Goal: Transaction & Acquisition: Purchase product/service

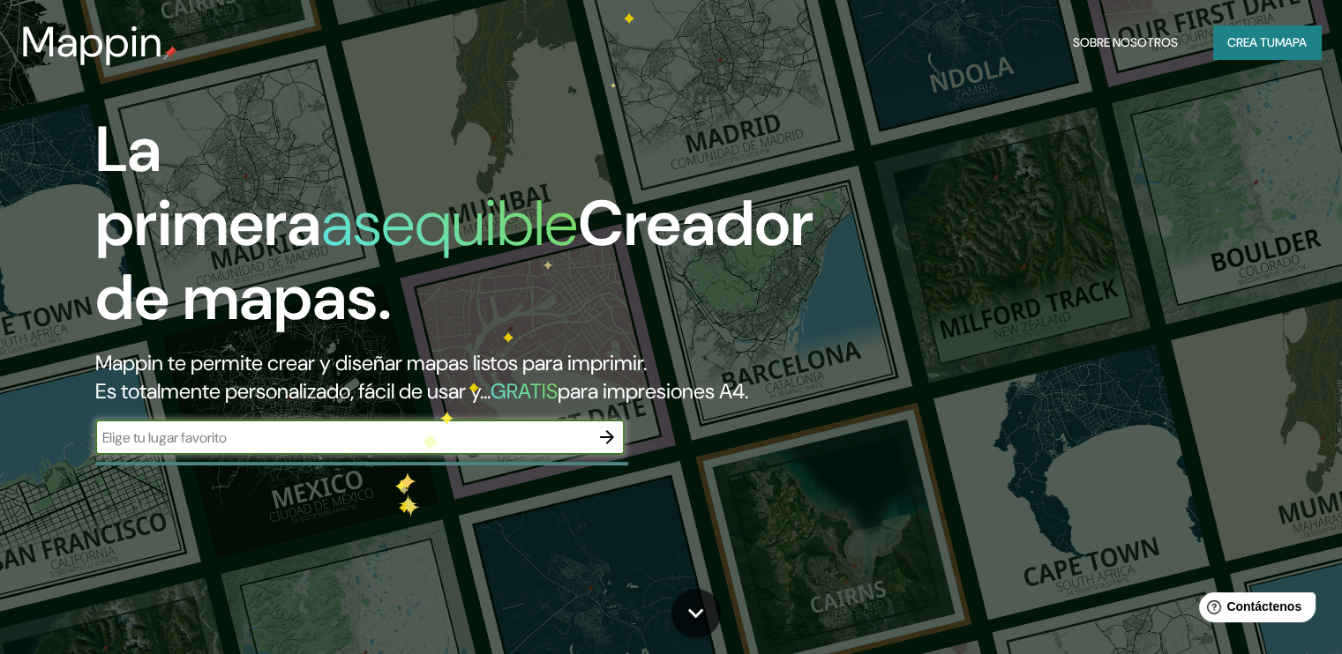
click at [395, 448] on input "text" at bounding box center [342, 438] width 494 height 20
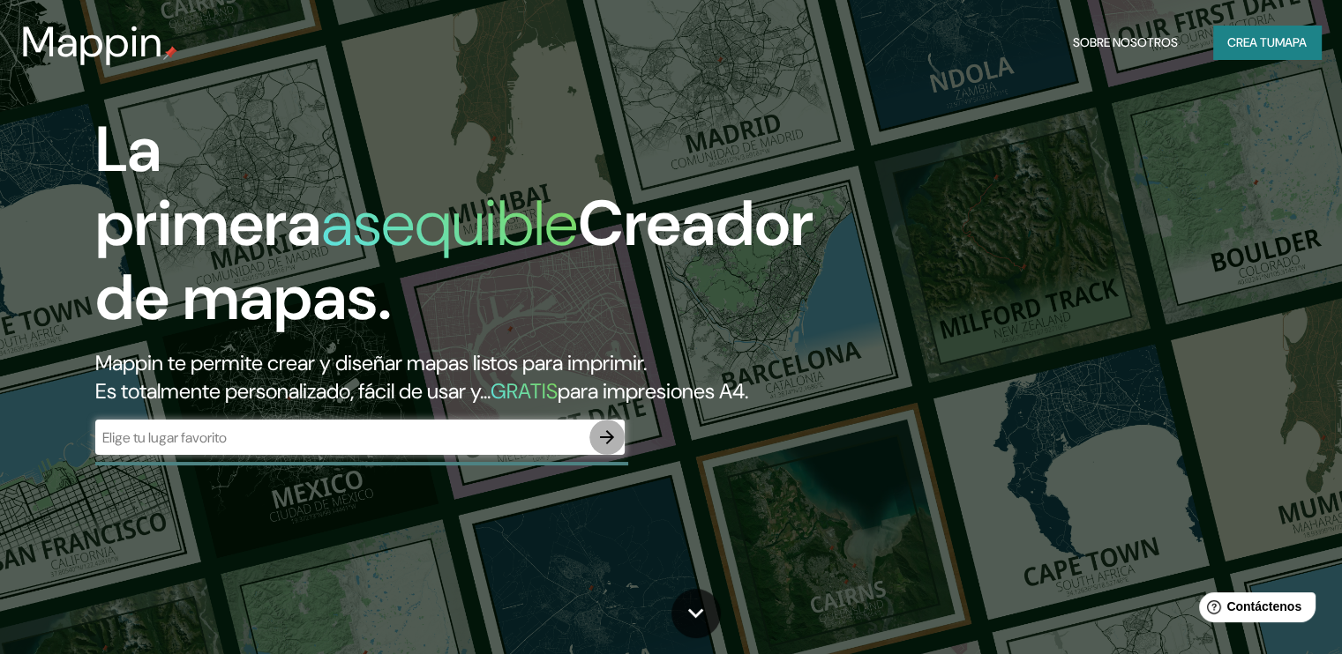
click at [614, 448] on icon "button" at bounding box center [606, 437] width 21 height 21
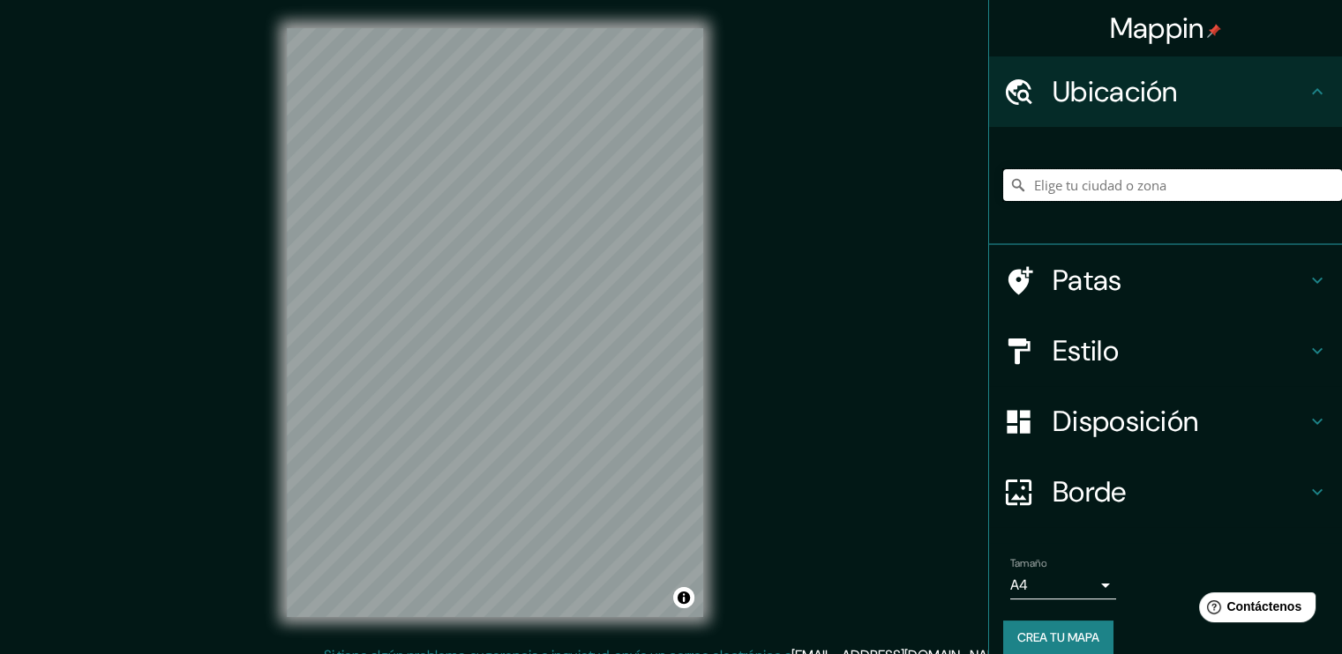
click at [1108, 186] on input "Elige tu ciudad o zona" at bounding box center [1172, 185] width 339 height 32
click at [1107, 348] on h4 "Estilo" at bounding box center [1179, 350] width 254 height 35
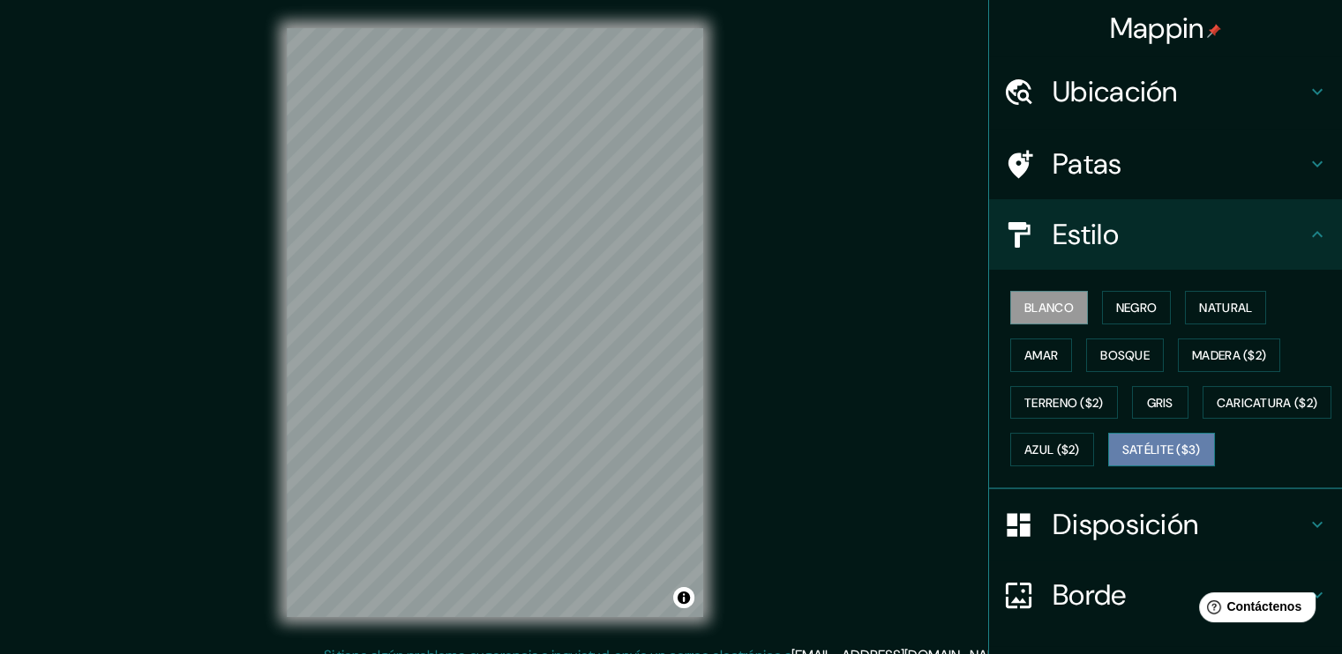
click at [1122, 459] on font "Satélite ($3)" at bounding box center [1161, 451] width 78 height 16
click at [1152, 228] on h4 "Estilo" at bounding box center [1179, 234] width 254 height 35
click at [1152, 87] on font "Ubicación" at bounding box center [1114, 91] width 125 height 37
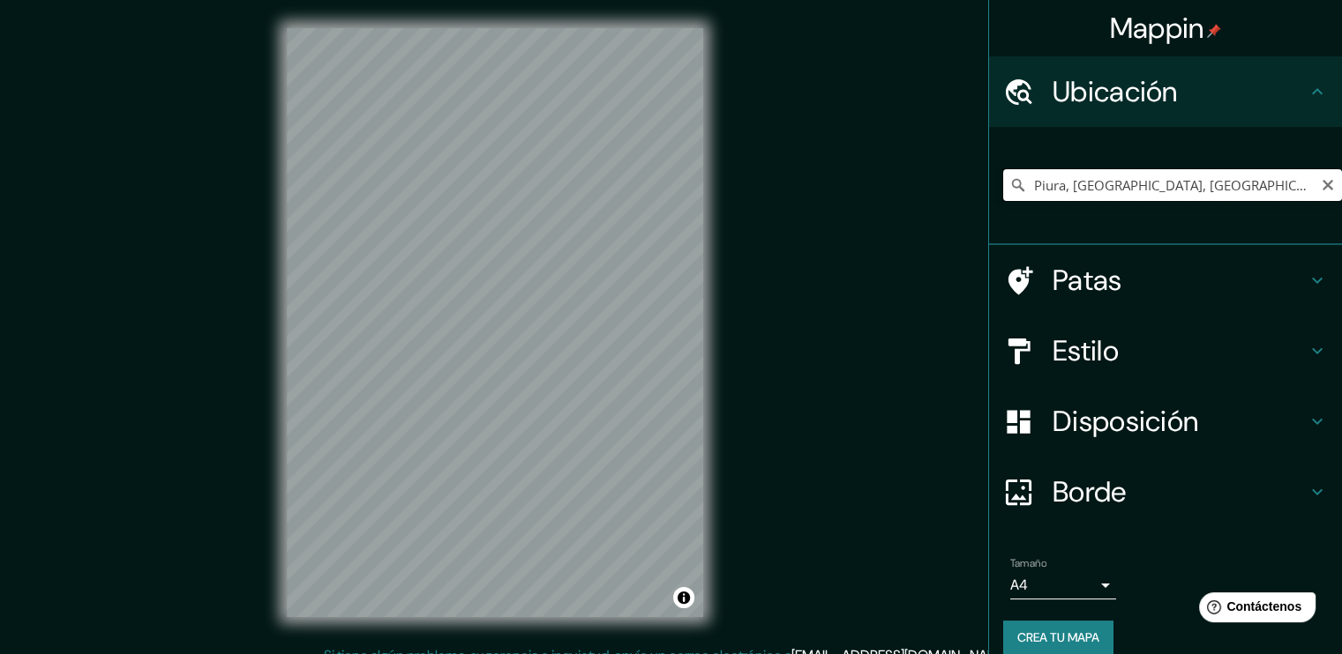
click at [1136, 193] on input "Piura, [GEOGRAPHIC_DATA], [GEOGRAPHIC_DATA]" at bounding box center [1172, 185] width 339 height 32
click at [1143, 177] on input "Piura, [GEOGRAPHIC_DATA], [GEOGRAPHIC_DATA]" at bounding box center [1172, 185] width 339 height 32
click at [1078, 192] on input "Piura, [GEOGRAPHIC_DATA], [GEOGRAPHIC_DATA]" at bounding box center [1172, 185] width 339 height 32
drag, startPoint x: 1009, startPoint y: 187, endPoint x: 794, endPoint y: 187, distance: 215.2
click at [794, 187] on div "Mappin Ubicación Piura, [GEOGRAPHIC_DATA], [GEOGRAPHIC_DATA] Patas Estilo Dispo…" at bounding box center [671, 337] width 1342 height 674
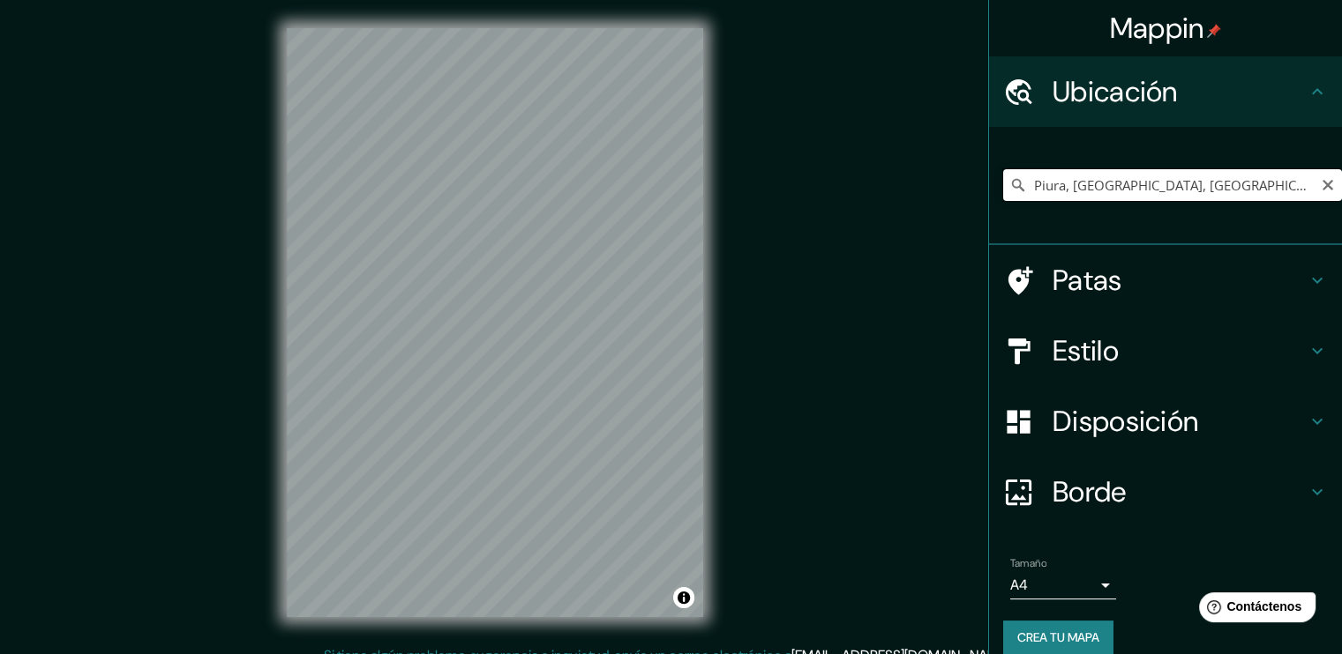
click at [1151, 197] on input "Piura, [GEOGRAPHIC_DATA], [GEOGRAPHIC_DATA]" at bounding box center [1172, 185] width 339 height 32
click at [561, 179] on div "Mappin Ubicación Piura, [GEOGRAPHIC_DATA], [GEOGRAPHIC_DATA] Patas Estilo Dispo…" at bounding box center [671, 337] width 1342 height 674
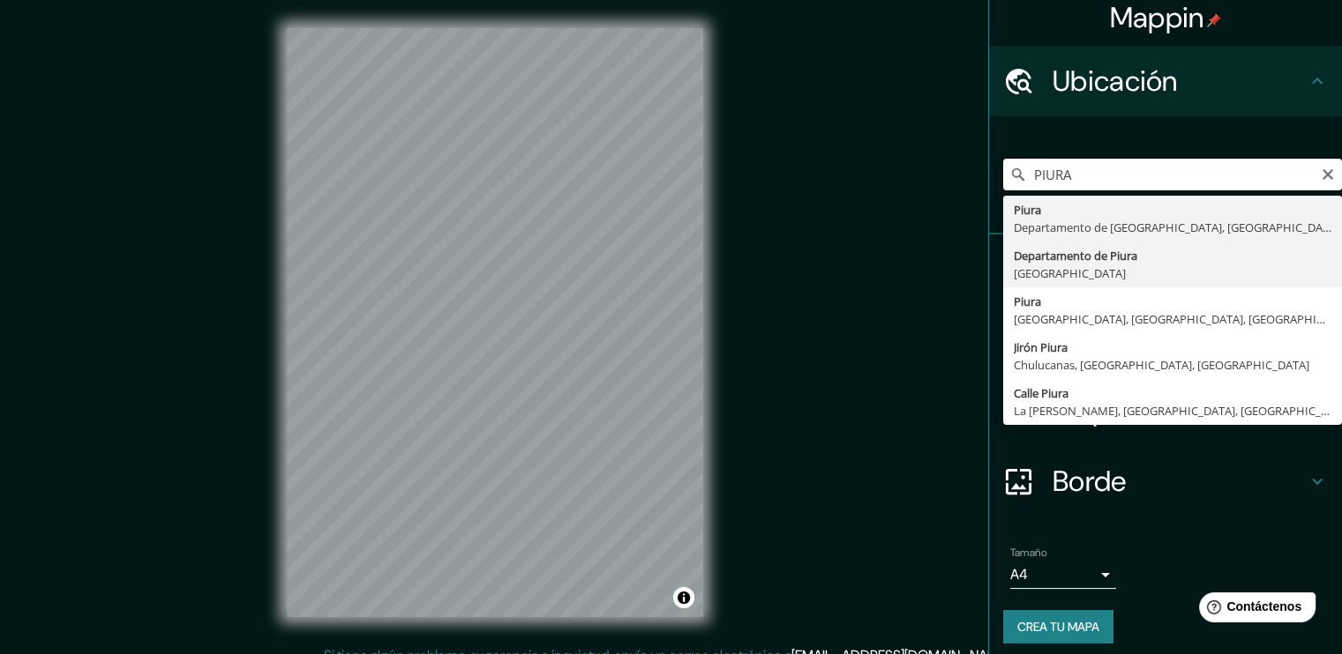
scroll to position [19, 0]
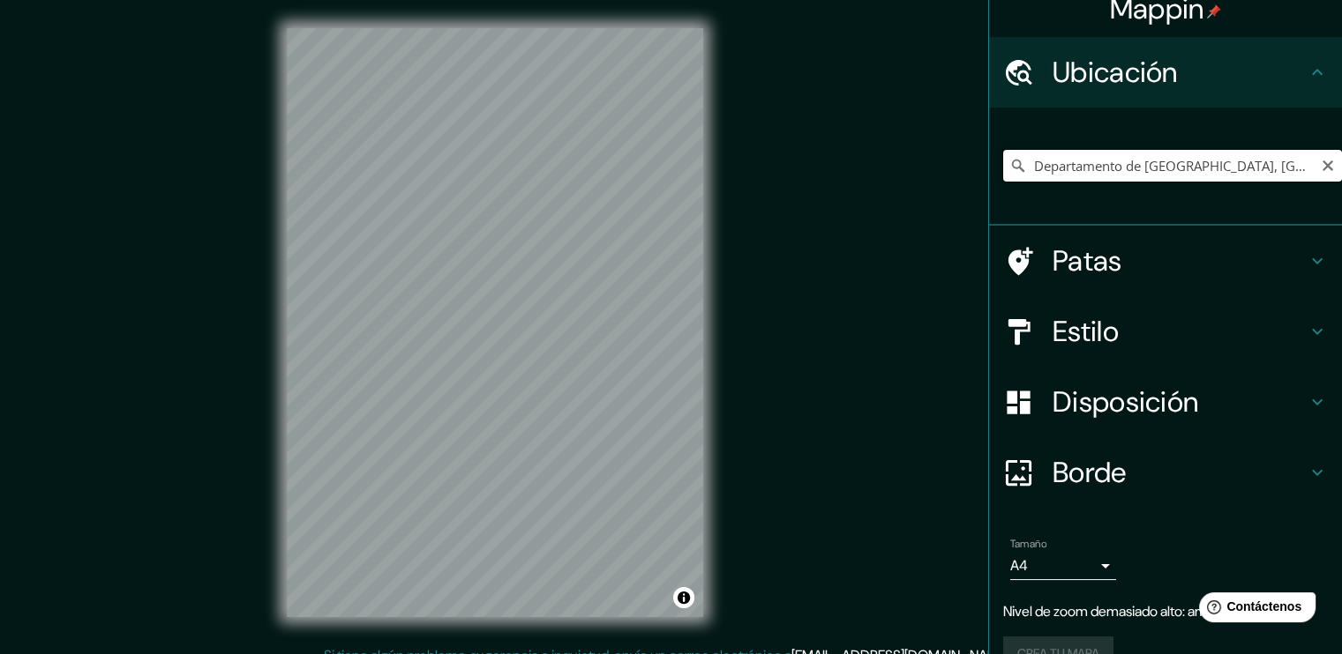
click at [1140, 166] on input "Departamento de [GEOGRAPHIC_DATA], [GEOGRAPHIC_DATA]" at bounding box center [1172, 166] width 339 height 32
click at [1104, 166] on input "Departamento de [GEOGRAPHIC_DATA], [GEOGRAPHIC_DATA]" at bounding box center [1172, 166] width 339 height 32
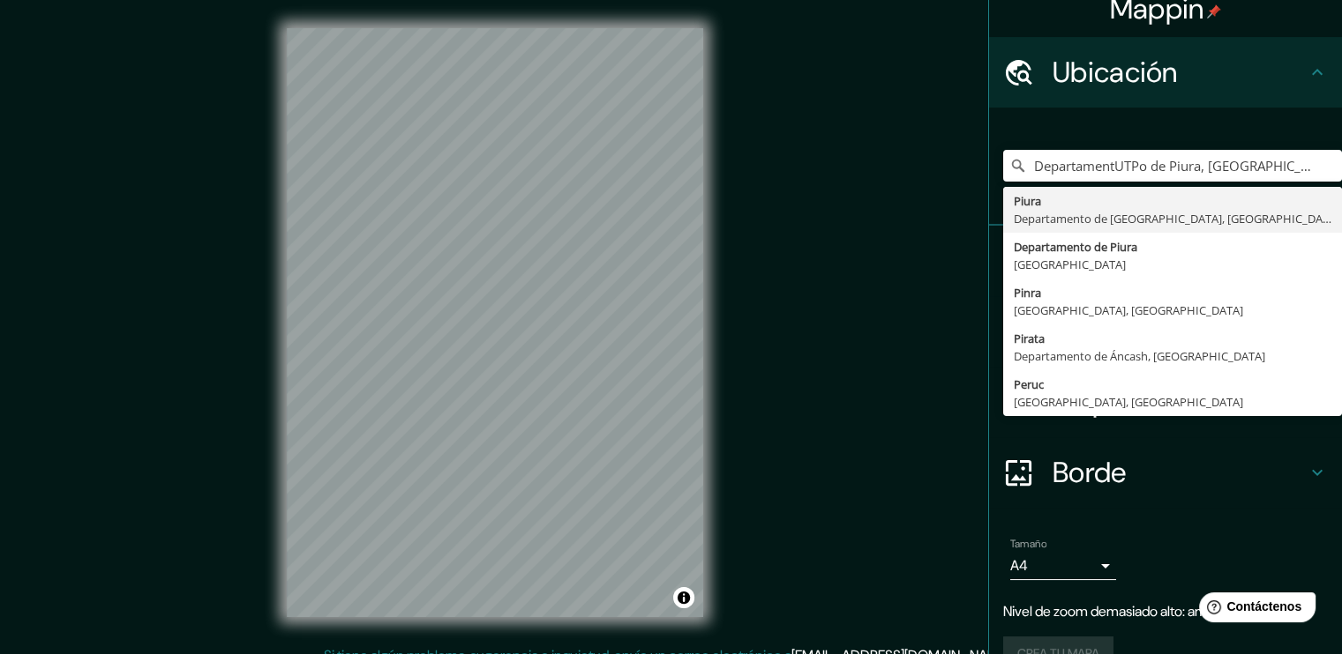
click at [1284, 180] on div "DepartamentUTPo de Piura, [GEOGRAPHIC_DATA] Piura [GEOGRAPHIC_DATA], [GEOGRAPHI…" at bounding box center [1172, 166] width 339 height 88
drag, startPoint x: 1256, startPoint y: 170, endPoint x: 790, endPoint y: 172, distance: 465.7
click at [790, 172] on div "Mappin Ubicación DepartamentUTPo de Piura, [GEOGRAPHIC_DATA] Piura [GEOGRAPHIC_…" at bounding box center [671, 337] width 1342 height 674
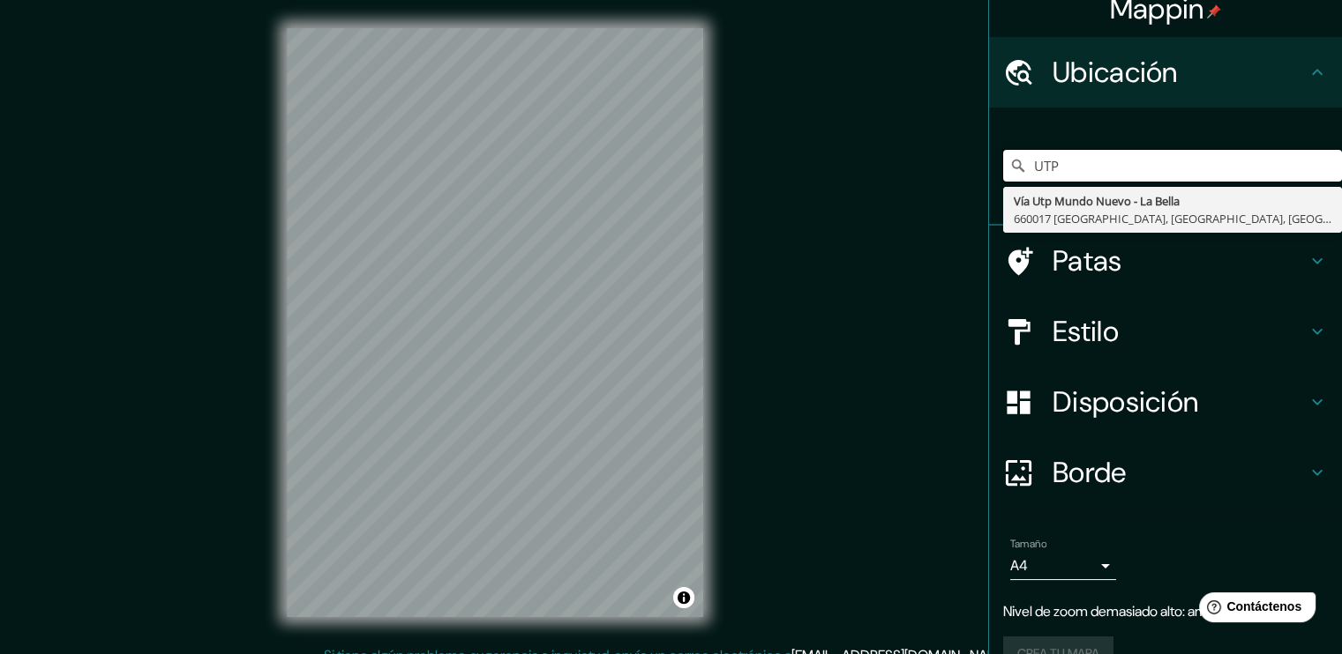
drag, startPoint x: 1128, startPoint y: 165, endPoint x: 814, endPoint y: 181, distance: 314.4
click at [814, 181] on div "Mappin Ubicación UTP Vía Utp Mundo Nuevo - La Bella 660017 [GEOGRAPHIC_DATA], […" at bounding box center [671, 337] width 1342 height 674
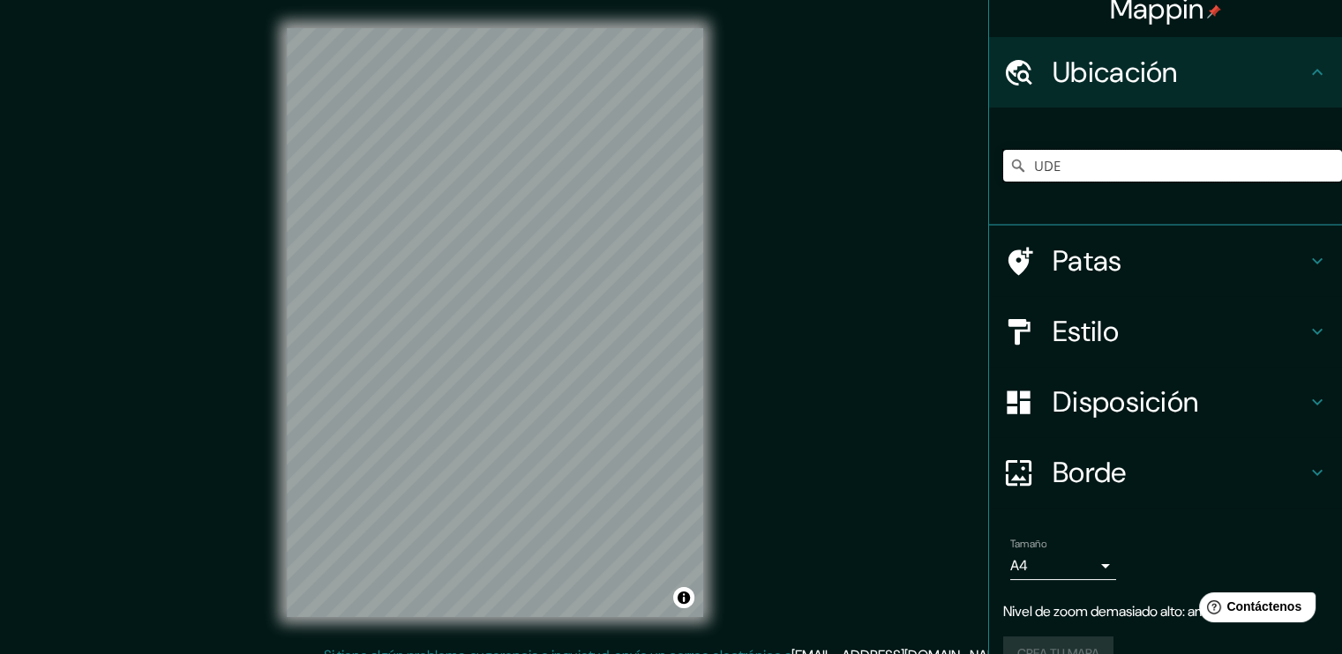
type input "UDEP"
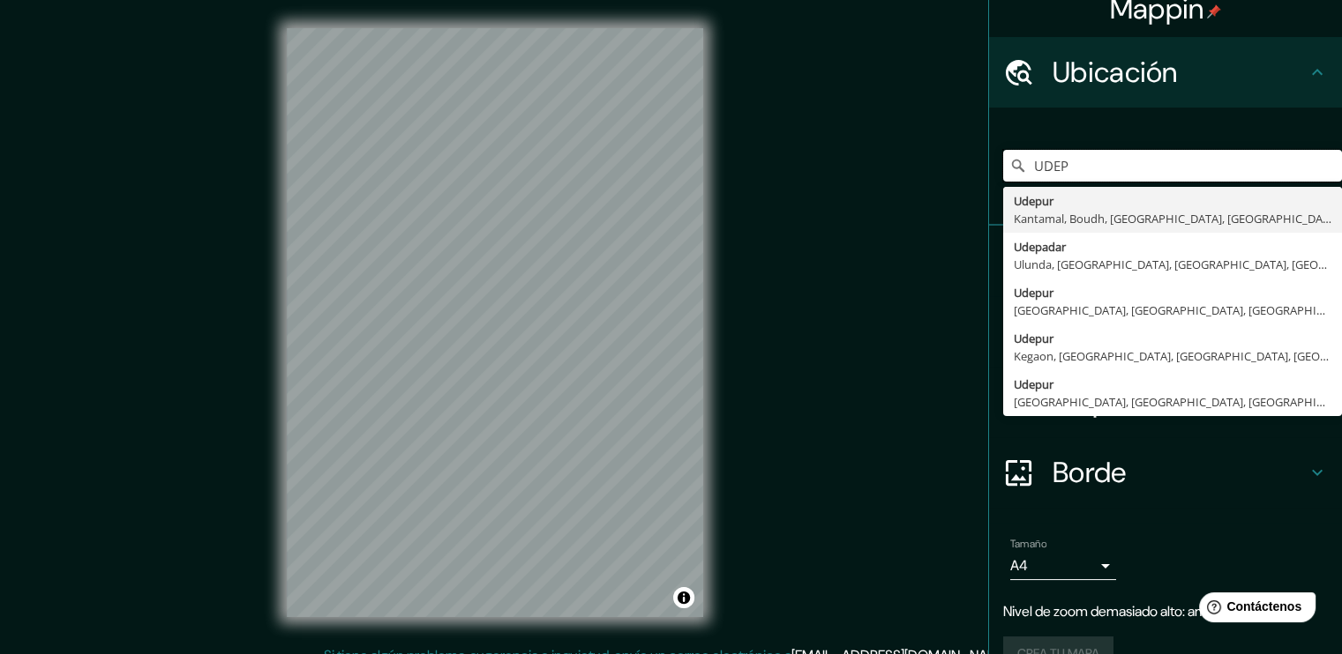
drag, startPoint x: 1094, startPoint y: 168, endPoint x: 882, endPoint y: 171, distance: 211.7
click at [882, 171] on div "Mappin Ubicación UDEP Udepur [GEOGRAPHIC_DATA], [GEOGRAPHIC_DATA], [GEOGRAPHIC_…" at bounding box center [671, 337] width 1342 height 674
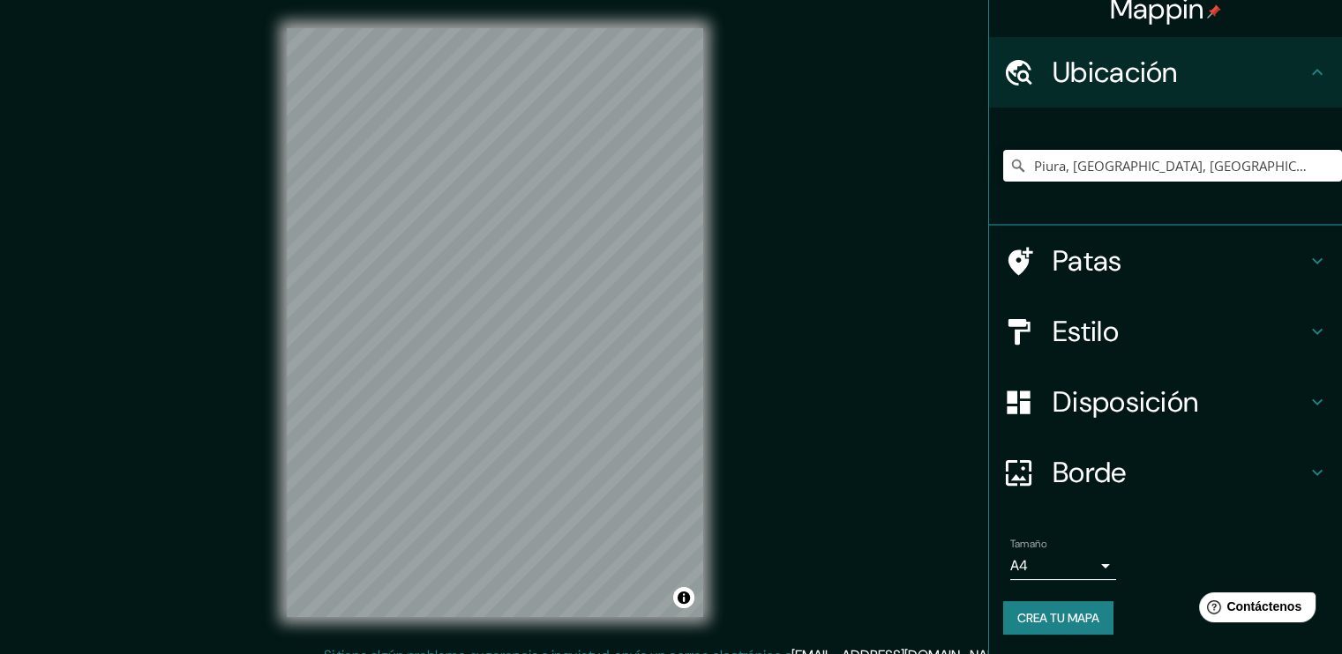
click at [1084, 247] on font "Patas" at bounding box center [1087, 261] width 70 height 37
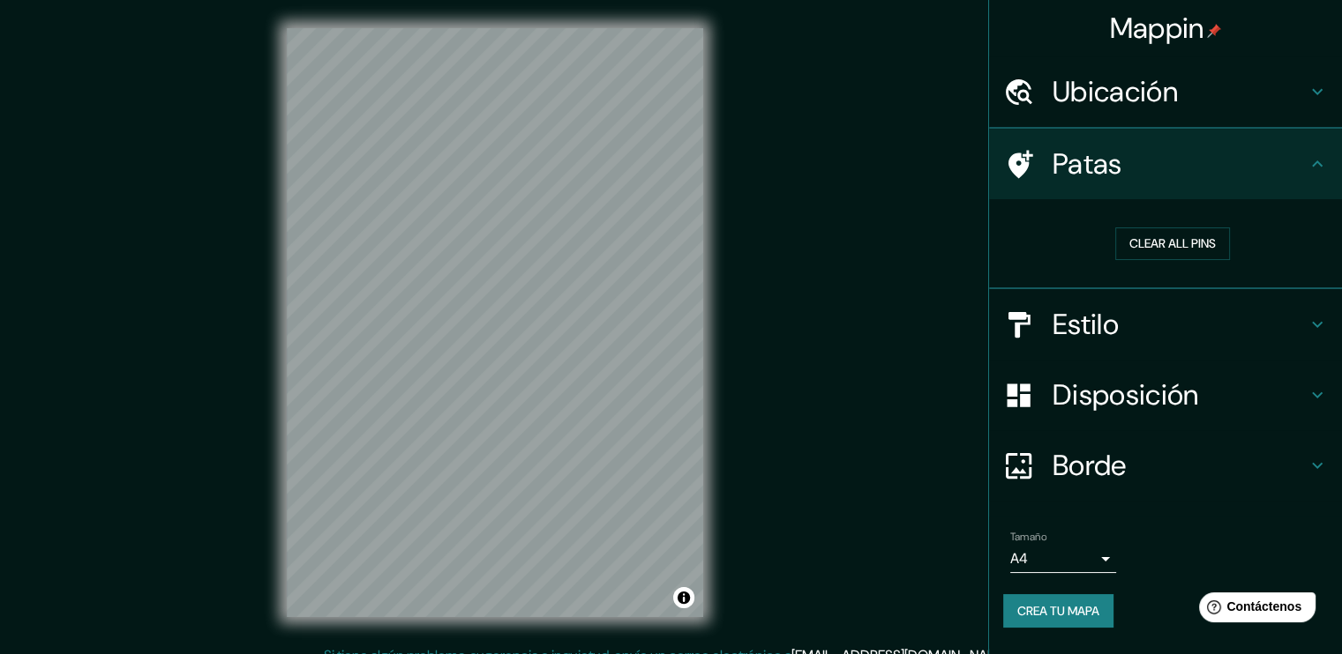
scroll to position [0, 0]
click at [1142, 147] on h4 "Patas" at bounding box center [1179, 163] width 254 height 35
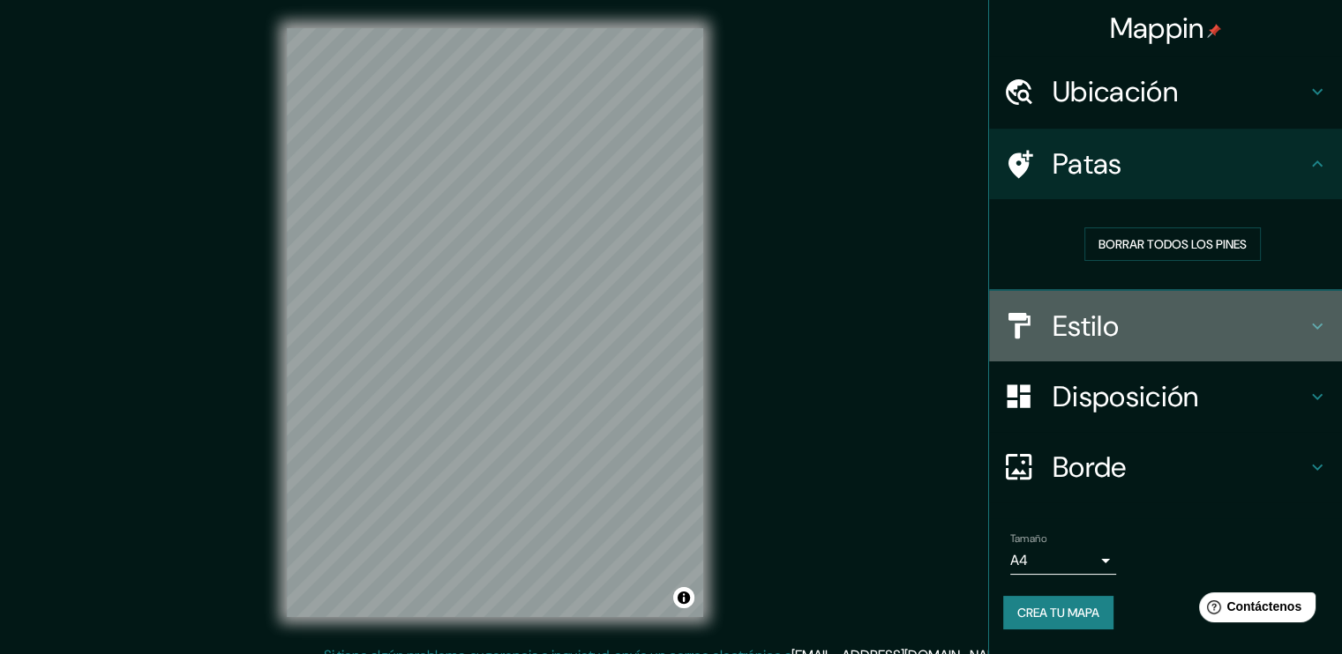
click at [1101, 308] on font "Estilo" at bounding box center [1085, 326] width 66 height 37
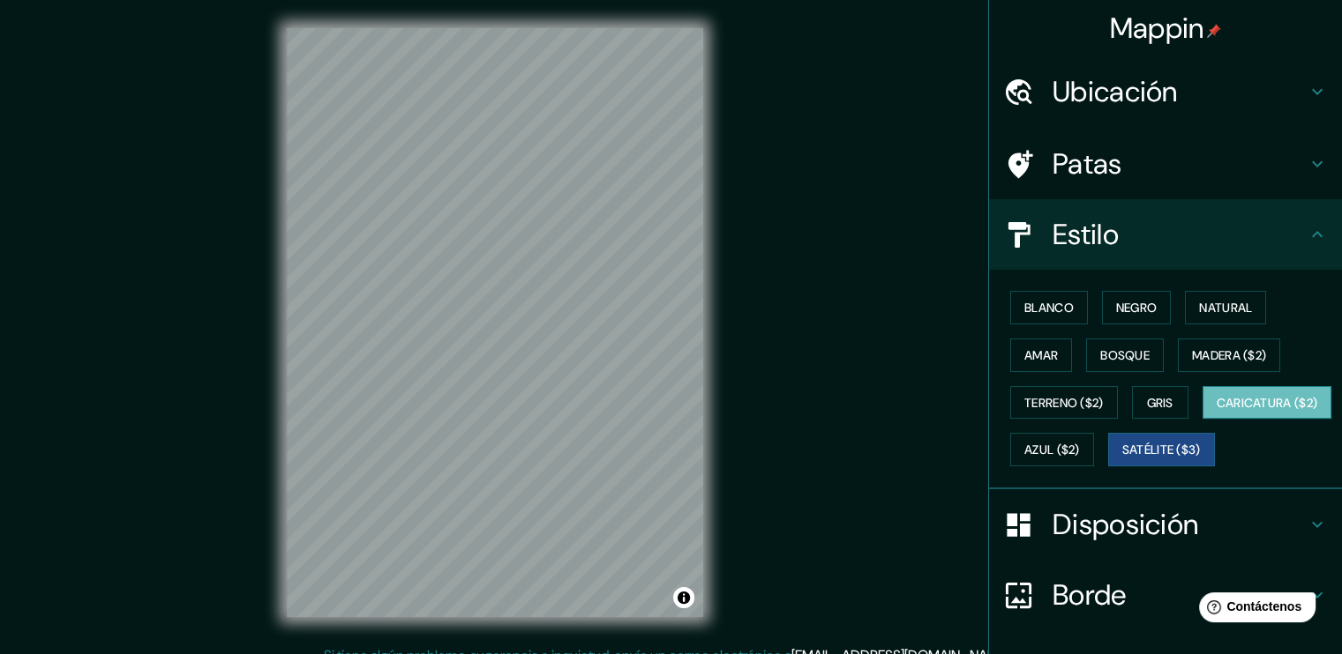
click at [1216, 411] on font "Caricatura ($2)" at bounding box center [1266, 403] width 101 height 16
click at [1045, 392] on font "Terreno ($2)" at bounding box center [1063, 403] width 79 height 23
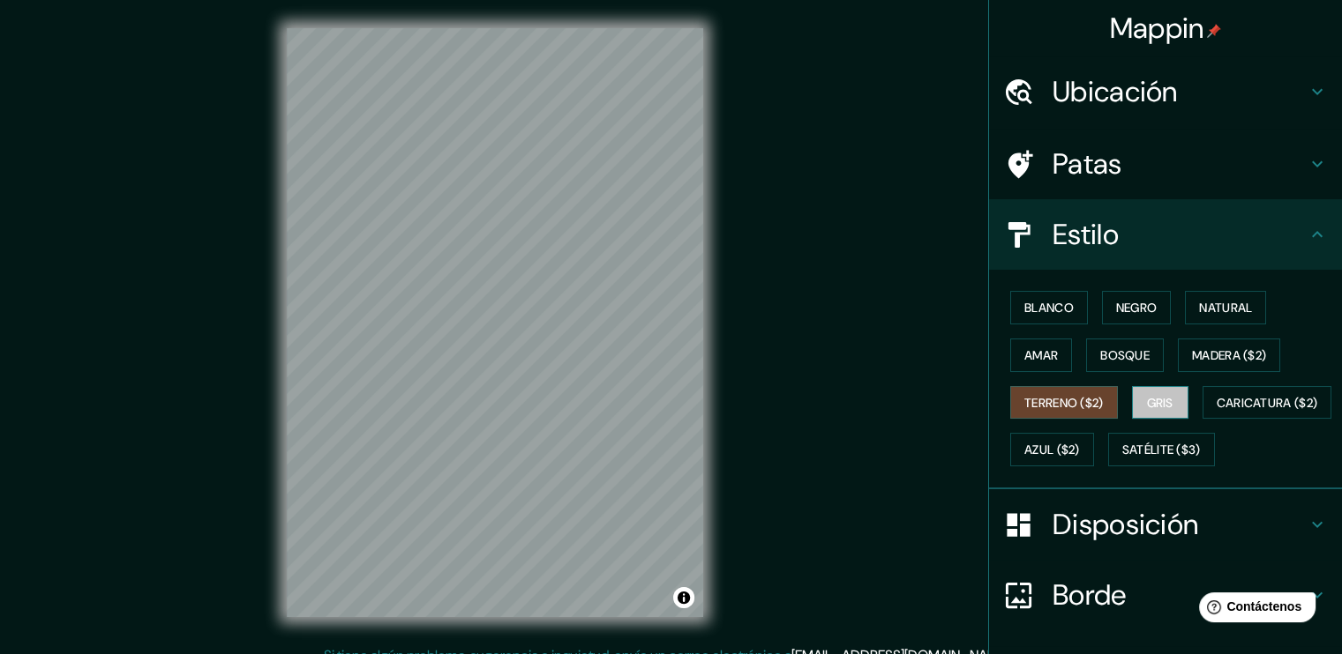
click at [1147, 403] on font "Gris" at bounding box center [1160, 403] width 26 height 16
click at [1195, 351] on font "Madera ($2)" at bounding box center [1229, 356] width 74 height 16
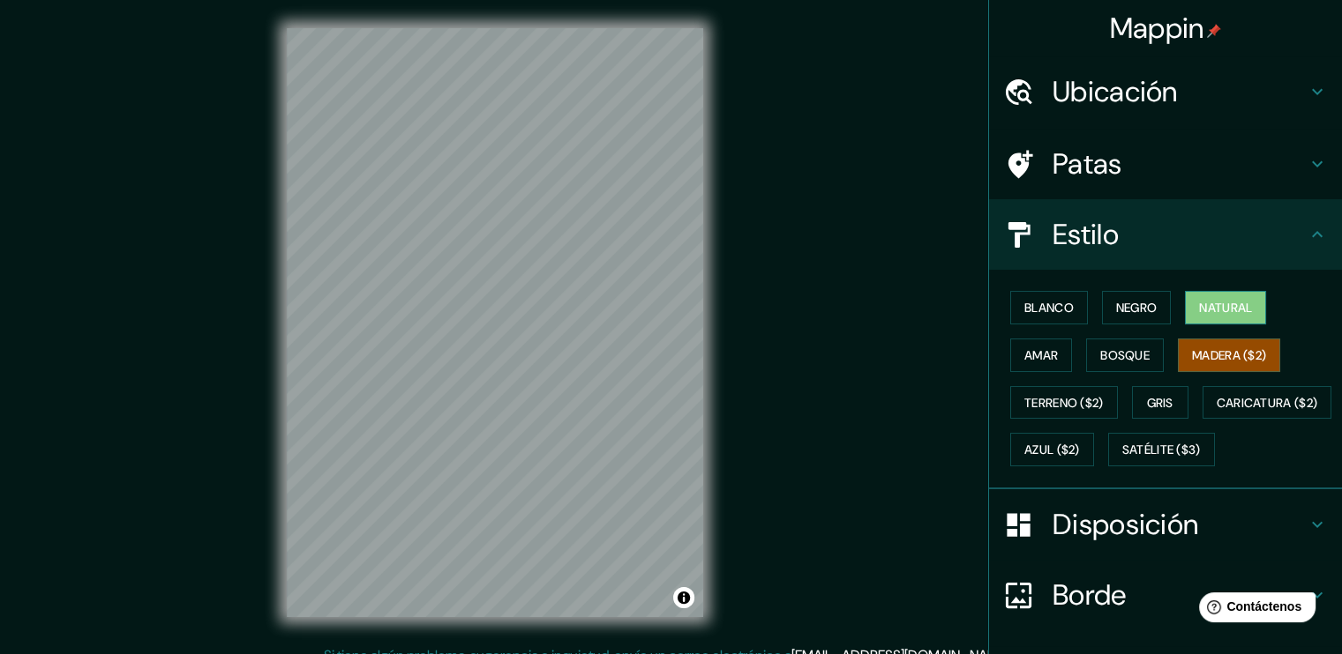
click at [1204, 307] on font "Natural" at bounding box center [1225, 308] width 53 height 16
click at [1157, 303] on button "Negro" at bounding box center [1137, 308] width 70 height 34
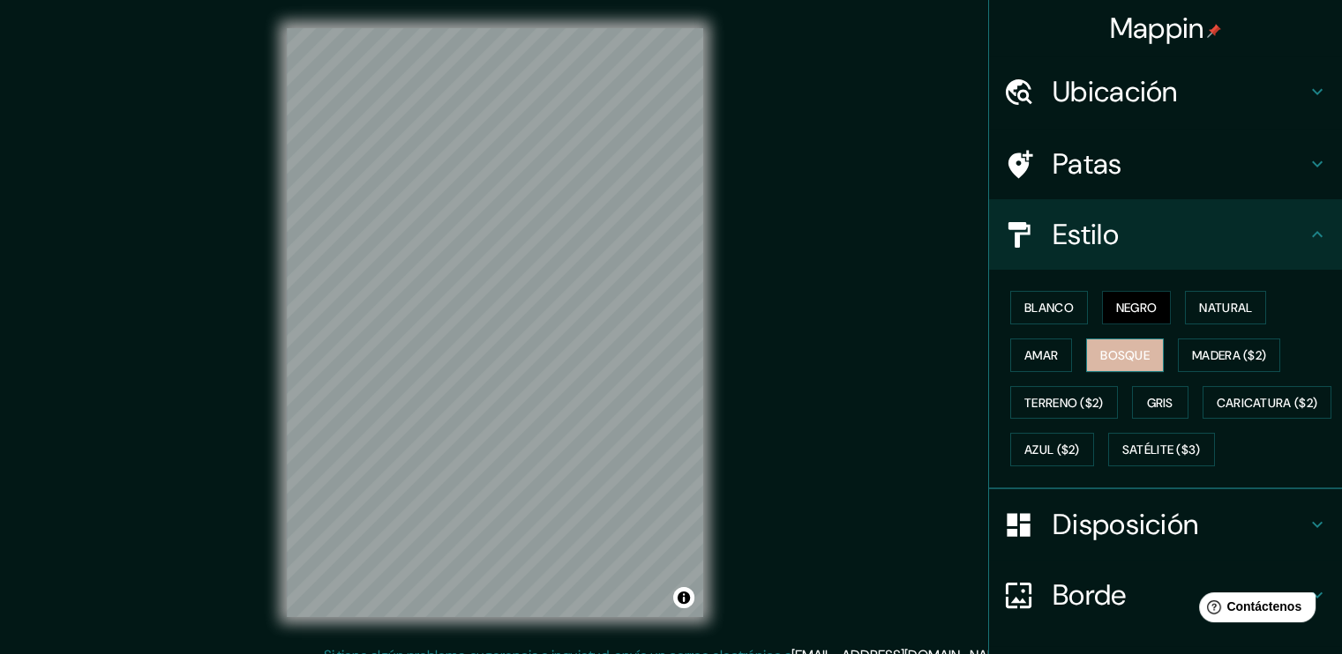
click at [1106, 348] on font "Bosque" at bounding box center [1124, 356] width 49 height 16
click at [1026, 359] on font "Amar" at bounding box center [1041, 356] width 34 height 16
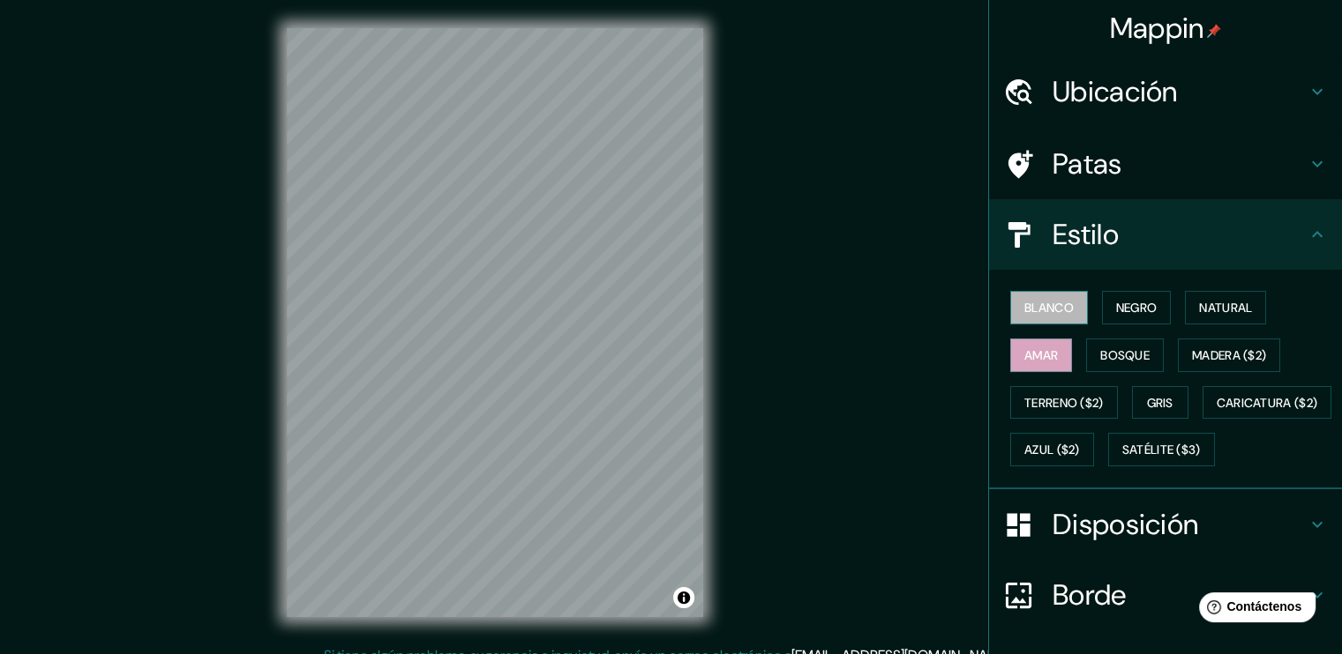
click at [1040, 303] on font "Blanco" at bounding box center [1048, 308] width 49 height 16
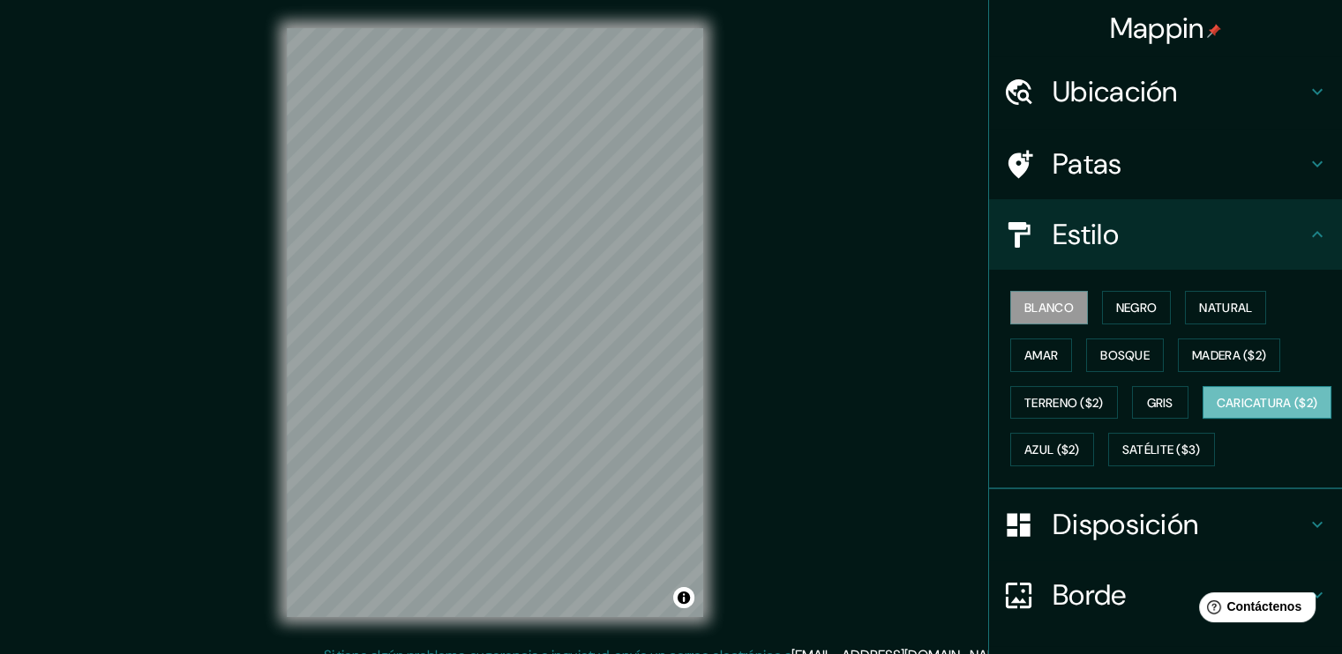
drag, startPoint x: 1258, startPoint y: 446, endPoint x: 1117, endPoint y: 441, distance: 141.2
click at [1256, 448] on div "Blanco Negro Natural Amar Bosque Madera ($2) Terreno ($2) Gris Caricatura ($2) …" at bounding box center [1172, 379] width 339 height 190
click at [1080, 443] on font "Azul ($2)" at bounding box center [1052, 451] width 56 height 16
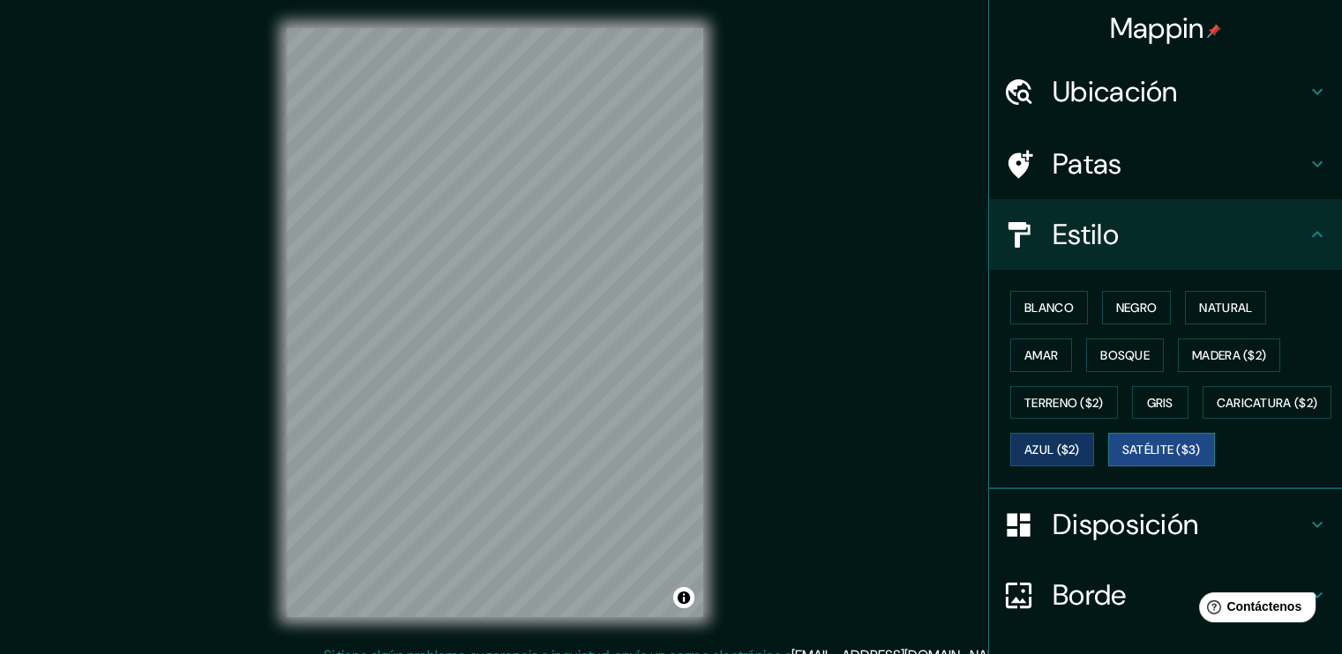
click at [1122, 461] on font "Satélite ($3)" at bounding box center [1161, 449] width 78 height 23
click at [816, 486] on div "Mappin Ubicación Piura, [GEOGRAPHIC_DATA], [GEOGRAPHIC_DATA] Patas Estilo Blanc…" at bounding box center [671, 337] width 1342 height 674
click at [672, 622] on div "© Mapbox © OpenStreetMap Improve this map © Maxar" at bounding box center [494, 323] width 473 height 646
click at [755, 228] on div "Mappin Ubicación Piura, [GEOGRAPHIC_DATA], [GEOGRAPHIC_DATA] Patas Estilo Blanc…" at bounding box center [671, 337] width 1342 height 674
click at [726, 595] on div "© Mapbox © OpenStreetMap Improve this map © Maxar" at bounding box center [494, 323] width 473 height 646
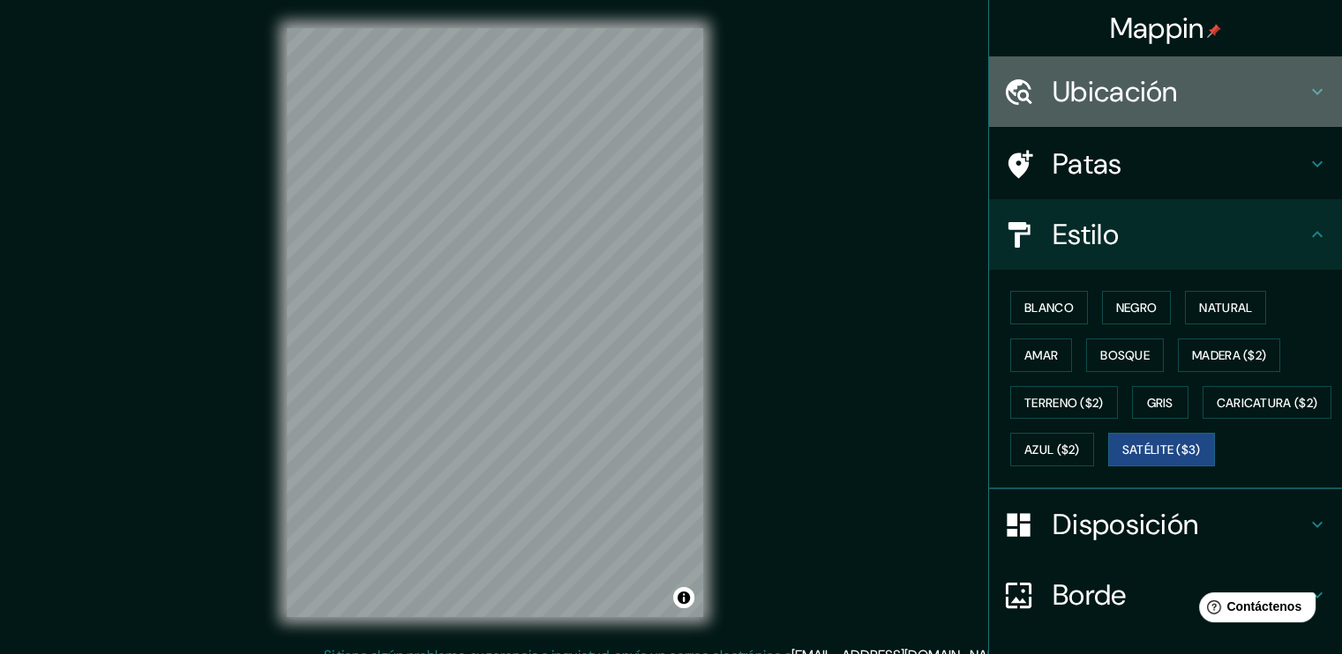
click at [1115, 63] on div "Ubicación" at bounding box center [1165, 91] width 353 height 71
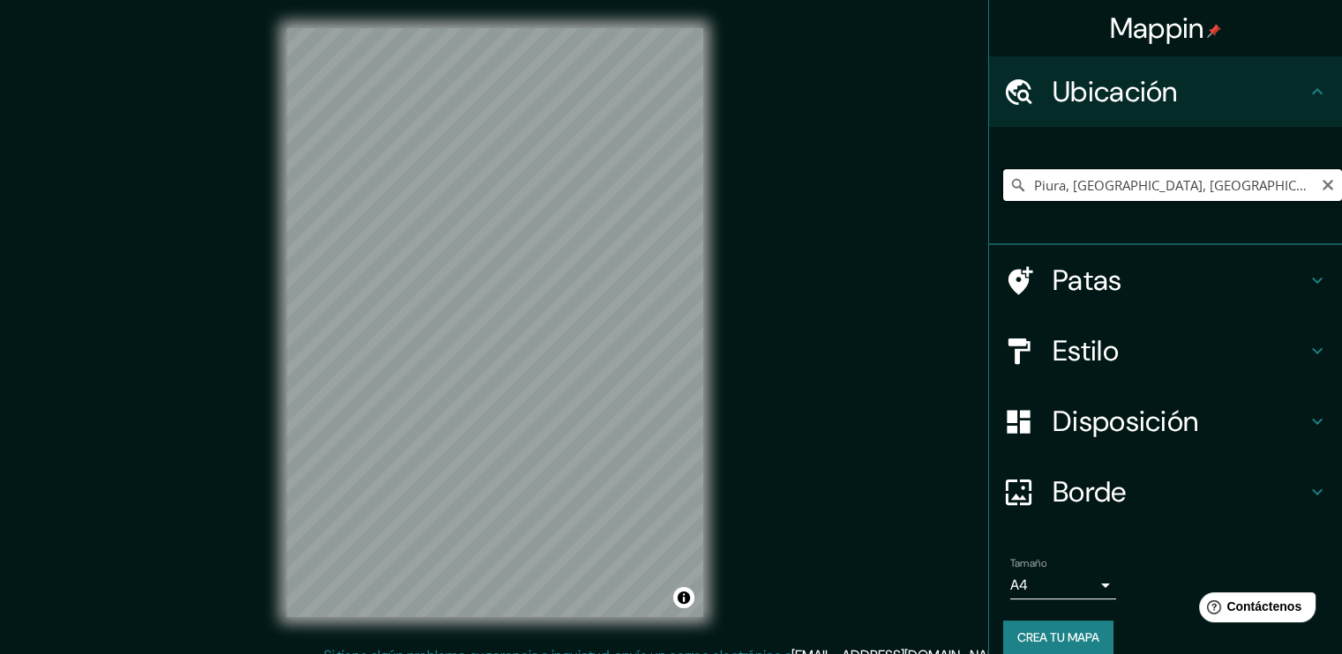
click at [1125, 187] on input "Piura, [GEOGRAPHIC_DATA], [GEOGRAPHIC_DATA]" at bounding box center [1172, 185] width 339 height 32
drag, startPoint x: 1264, startPoint y: 182, endPoint x: 796, endPoint y: 214, distance: 468.6
click at [801, 218] on div "Mappin Ubicación Piura, [GEOGRAPHIC_DATA], [GEOGRAPHIC_DATA] Patas Estilo Dispo…" at bounding box center [671, 337] width 1342 height 674
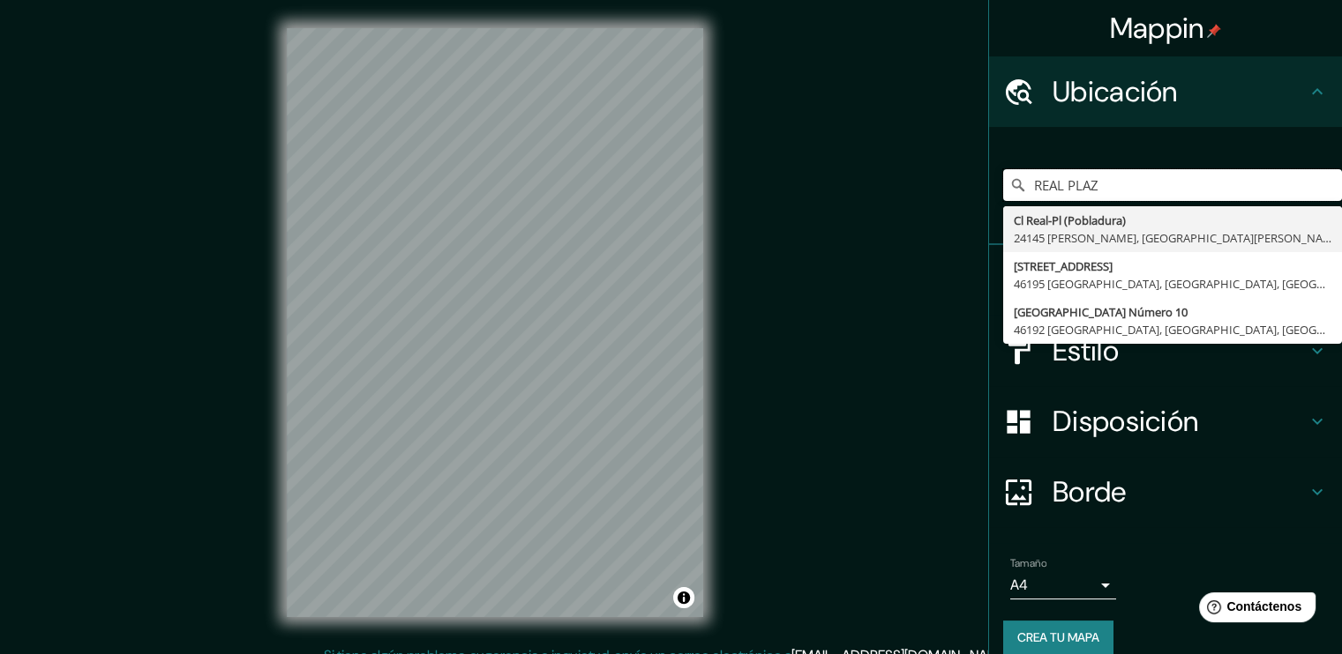
drag, startPoint x: 1147, startPoint y: 188, endPoint x: 766, endPoint y: 204, distance: 382.2
click at [766, 204] on div "Mappin Ubicación REAL PLAZ Cl Real-Pl ([GEOGRAPHIC_DATA]) 24145 [PERSON_NAME], …" at bounding box center [671, 337] width 1342 height 674
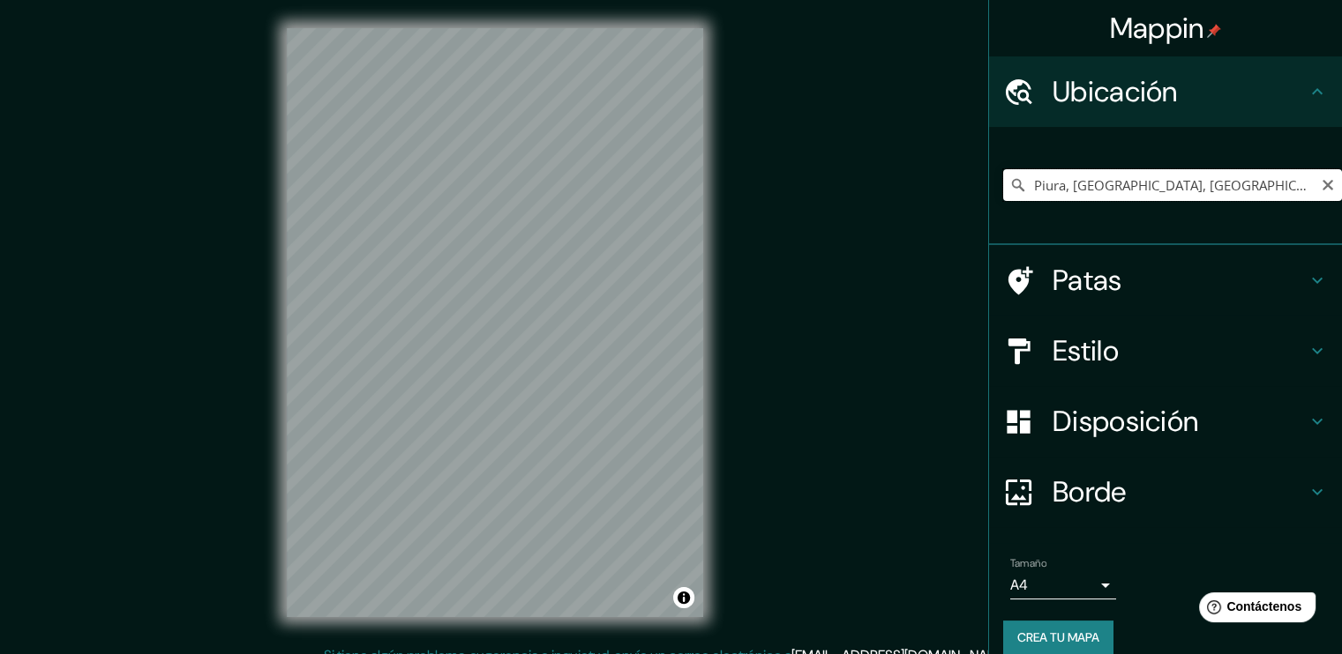
click at [1250, 193] on input "Piura, [GEOGRAPHIC_DATA], [GEOGRAPHIC_DATA]" at bounding box center [1172, 185] width 339 height 32
click at [1245, 183] on input "Piura, [GEOGRAPHIC_DATA], [GEOGRAPHIC_DATA]" at bounding box center [1172, 185] width 339 height 32
click at [1065, 271] on font "Patas" at bounding box center [1087, 280] width 70 height 37
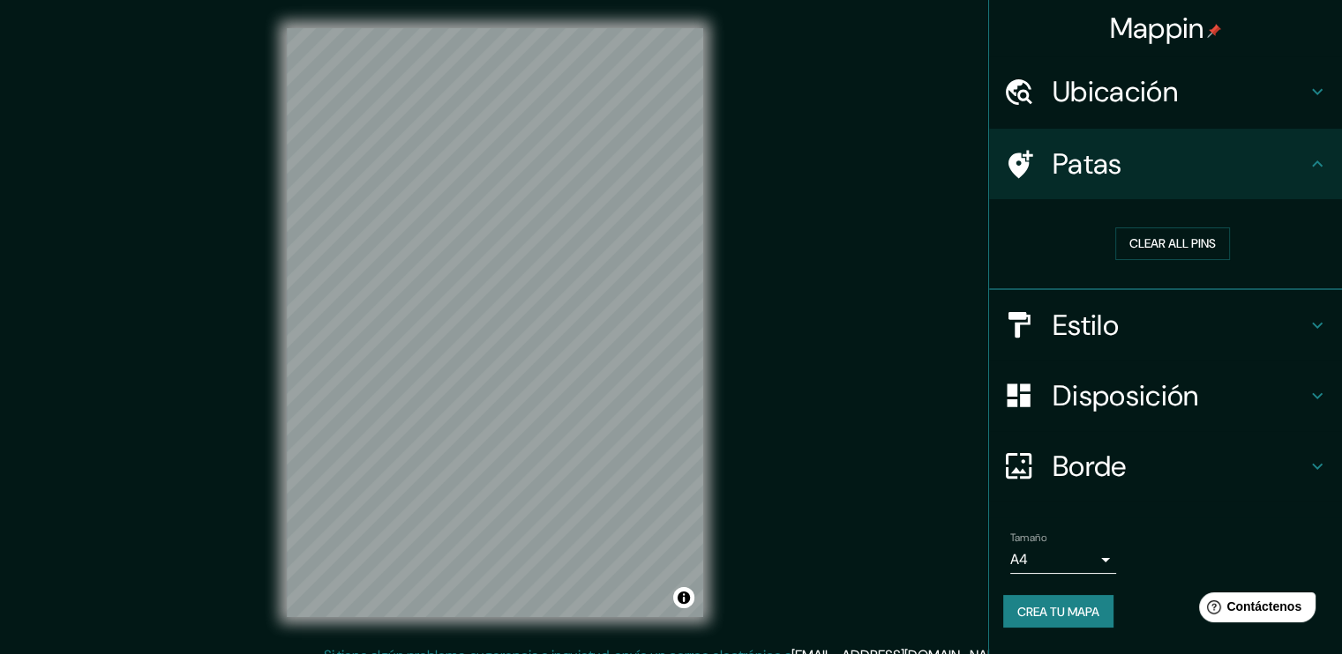
click at [1185, 226] on div "Clear all pins" at bounding box center [1172, 243] width 339 height 61
click at [1182, 247] on button "Clear all pins" at bounding box center [1172, 244] width 115 height 33
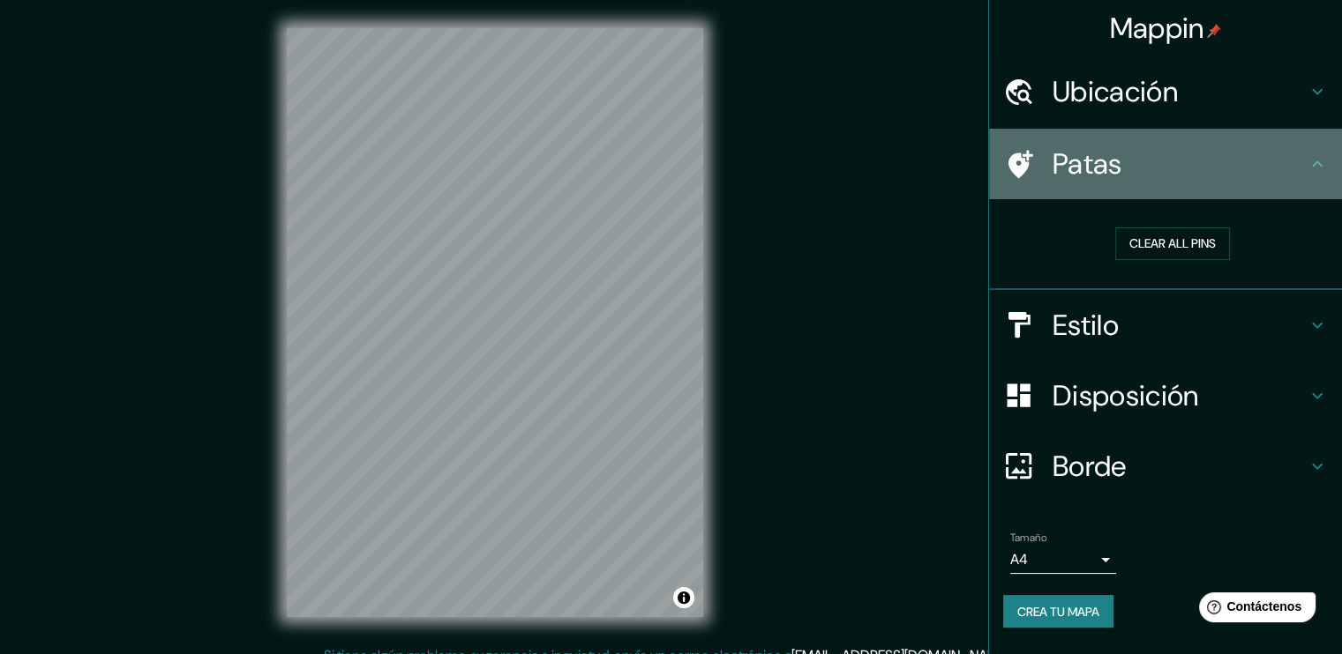
click at [1185, 190] on div "Patas" at bounding box center [1165, 164] width 353 height 71
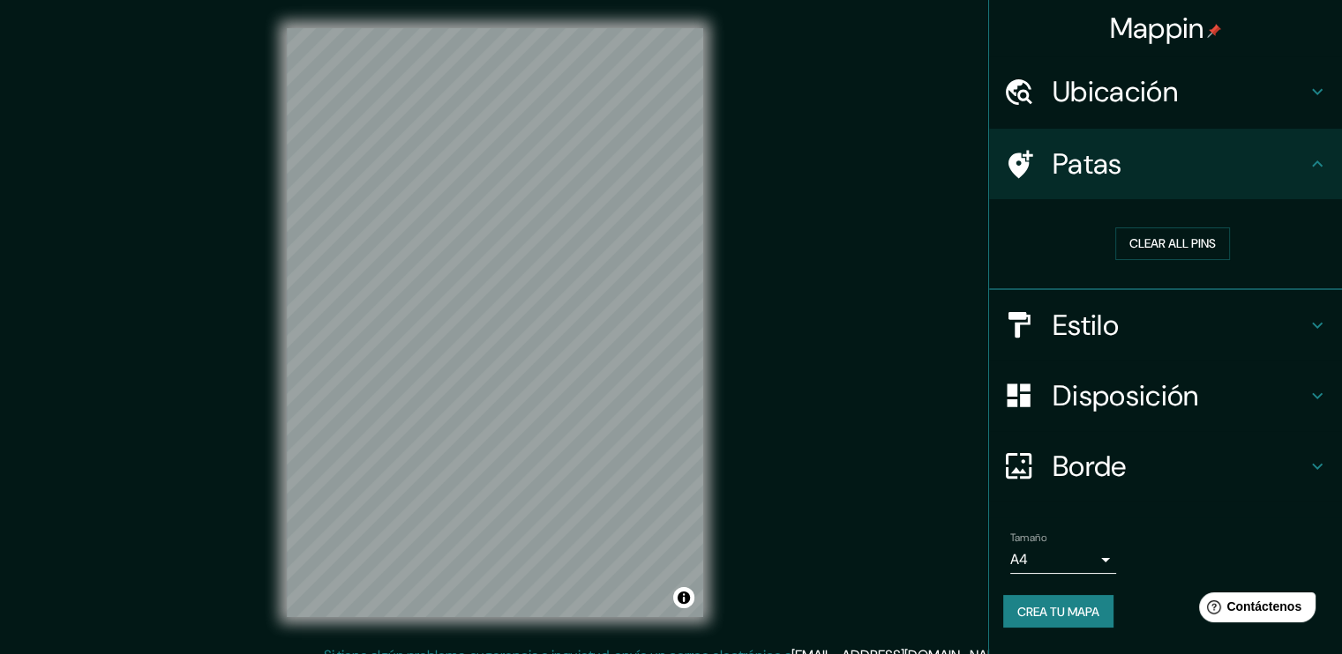
click at [1109, 464] on font "Borde" at bounding box center [1089, 466] width 74 height 37
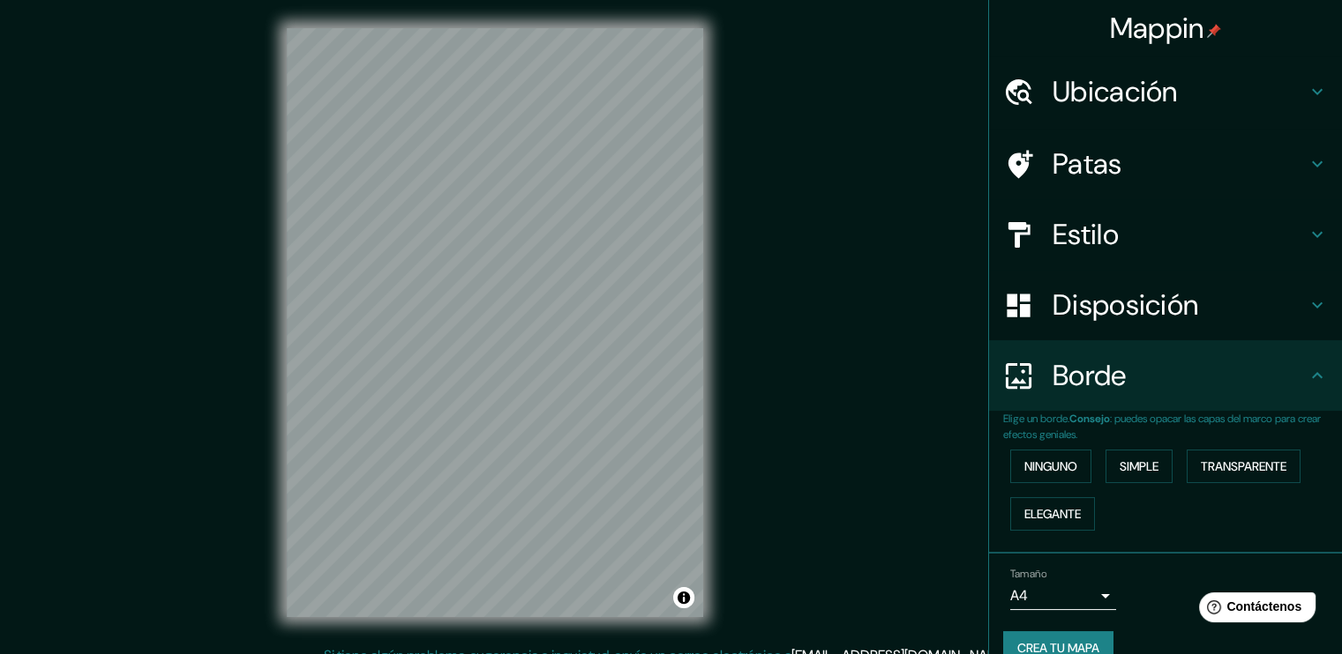
click at [1129, 321] on font "Disposición" at bounding box center [1125, 305] width 146 height 37
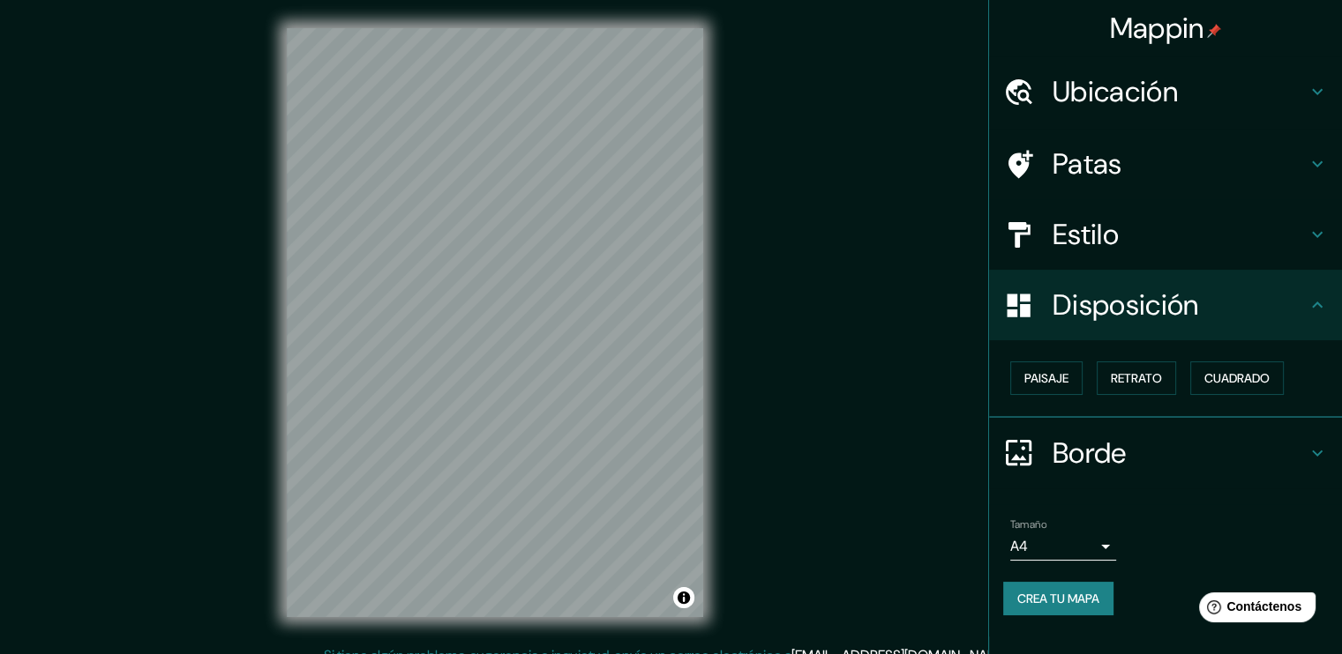
click at [1057, 441] on font "Borde" at bounding box center [1089, 453] width 74 height 37
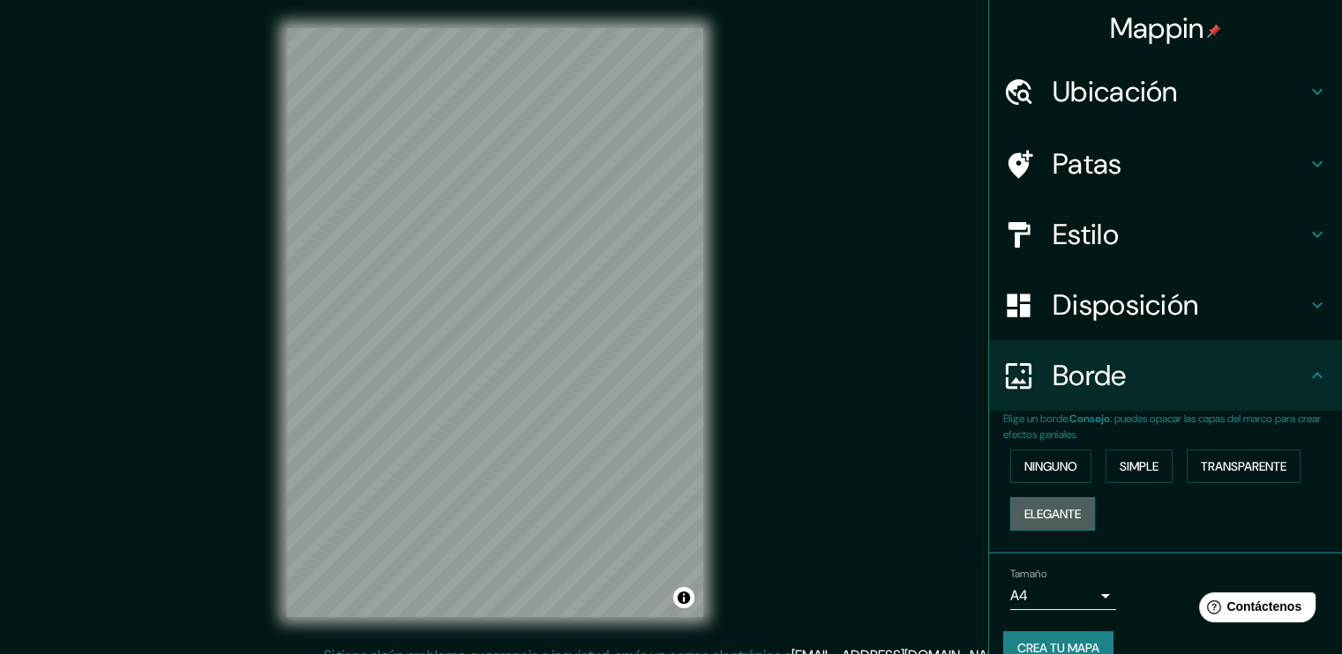
click at [1029, 503] on font "Elegante" at bounding box center [1052, 514] width 56 height 23
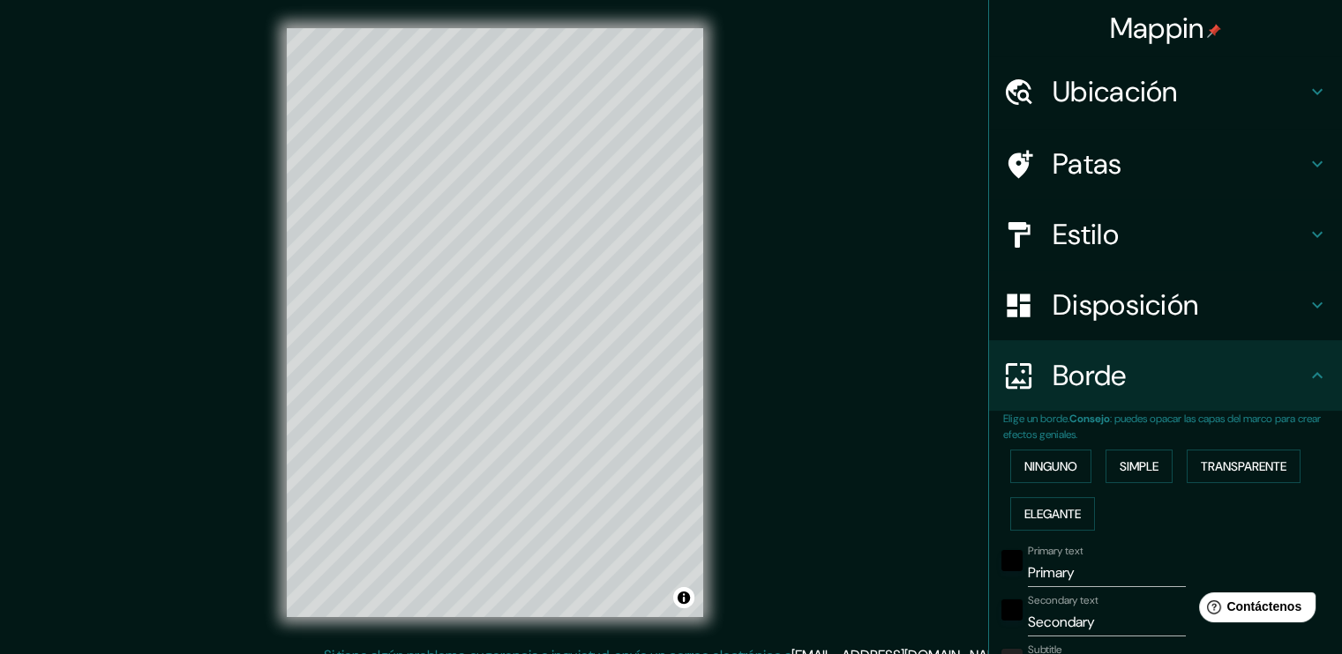
click at [1086, 444] on div "Ninguno Simple Transparente Elegante" at bounding box center [1172, 490] width 339 height 95
drag, startPoint x: 1126, startPoint y: 451, endPoint x: 1135, endPoint y: 449, distance: 9.0
click at [1128, 451] on button "Simple" at bounding box center [1138, 467] width 67 height 34
click at [1220, 460] on font "Transparente" at bounding box center [1243, 467] width 86 height 16
click at [1062, 463] on font "Ninguno" at bounding box center [1050, 467] width 53 height 16
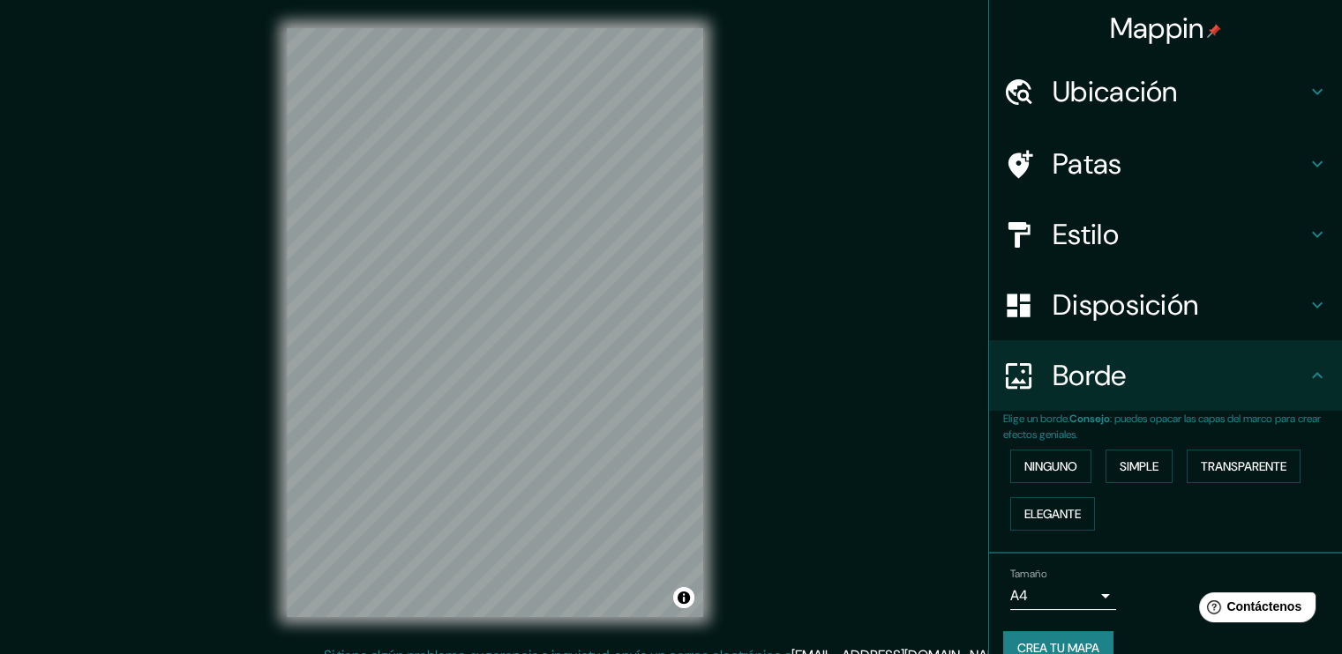
click at [1118, 77] on font "Ubicación" at bounding box center [1114, 91] width 125 height 37
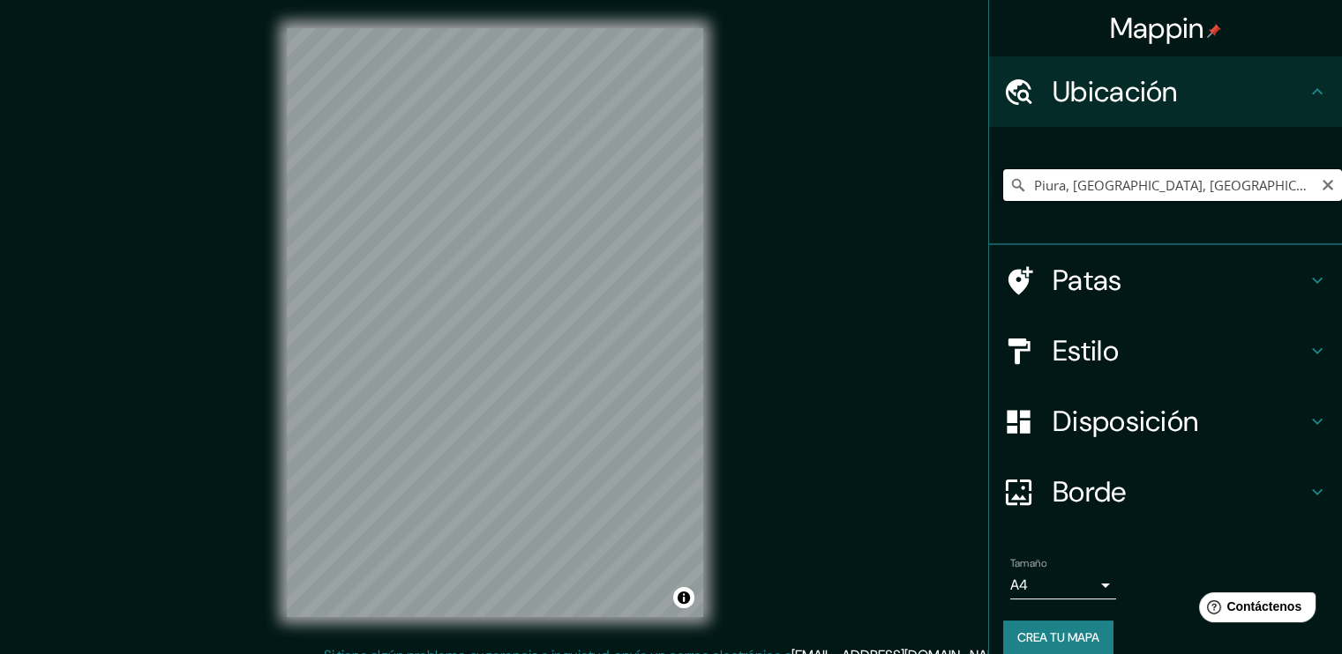
click at [1098, 177] on input "Piura, [GEOGRAPHIC_DATA], [GEOGRAPHIC_DATA]" at bounding box center [1172, 185] width 339 height 32
click at [515, 190] on div "Mappin Ubicación Piura, [GEOGRAPHIC_DATA], [GEOGRAPHIC_DATA] Patas Estilo Dispo…" at bounding box center [671, 337] width 1342 height 674
click at [1252, 197] on input "Piura, [GEOGRAPHIC_DATA], [GEOGRAPHIC_DATA]" at bounding box center [1172, 185] width 339 height 32
drag, startPoint x: 1252, startPoint y: 183, endPoint x: 812, endPoint y: 140, distance: 442.2
click at [812, 140] on div "Mappin Ubicación Piura, [GEOGRAPHIC_DATA], [GEOGRAPHIC_DATA] Patas Estilo Dispo…" at bounding box center [671, 337] width 1342 height 674
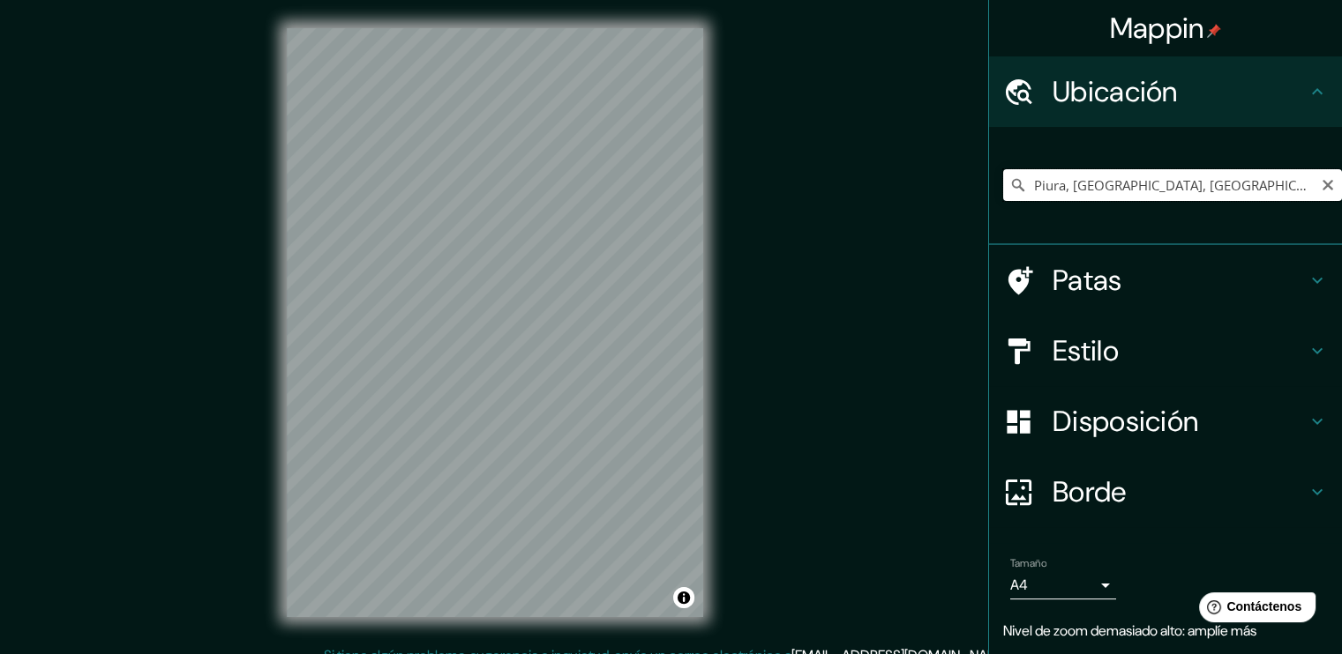
drag, startPoint x: 1267, startPoint y: 187, endPoint x: 714, endPoint y: 154, distance: 554.0
click at [714, 154] on div "Mappin Ubicación Piura, [GEOGRAPHIC_DATA], [GEOGRAPHIC_DATA] Patas Estilo Dispo…" at bounding box center [671, 337] width 1342 height 674
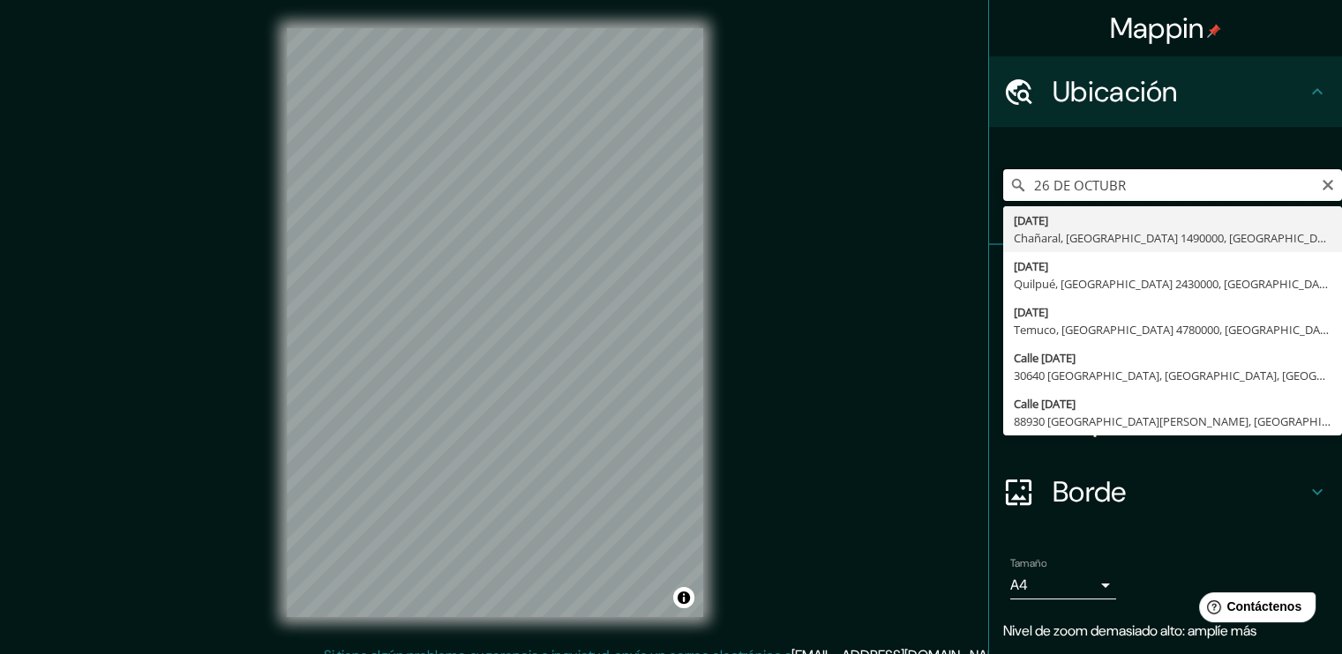
type input "[DATE]"
click at [616, 190] on div "Mappin Ubicación [DATE] de octubre [GEOGRAPHIC_DATA], [GEOGRAPHIC_DATA] 1490000…" at bounding box center [671, 337] width 1342 height 674
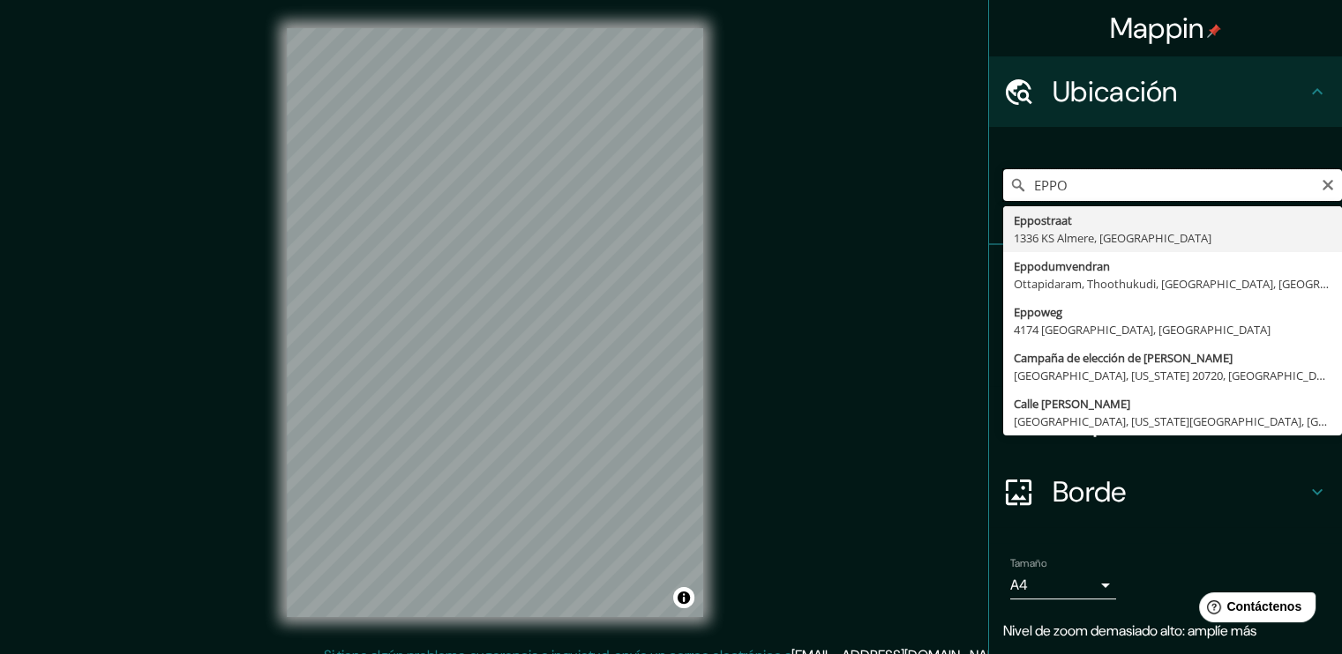
drag, startPoint x: 1131, startPoint y: 188, endPoint x: 797, endPoint y: 172, distance: 333.8
click at [797, 172] on div "Mappin Ubicación EPPO [STREET_ADDRESS] Eppodumvendran [GEOGRAPHIC_DATA], [GEOGR…" at bounding box center [671, 337] width 1342 height 674
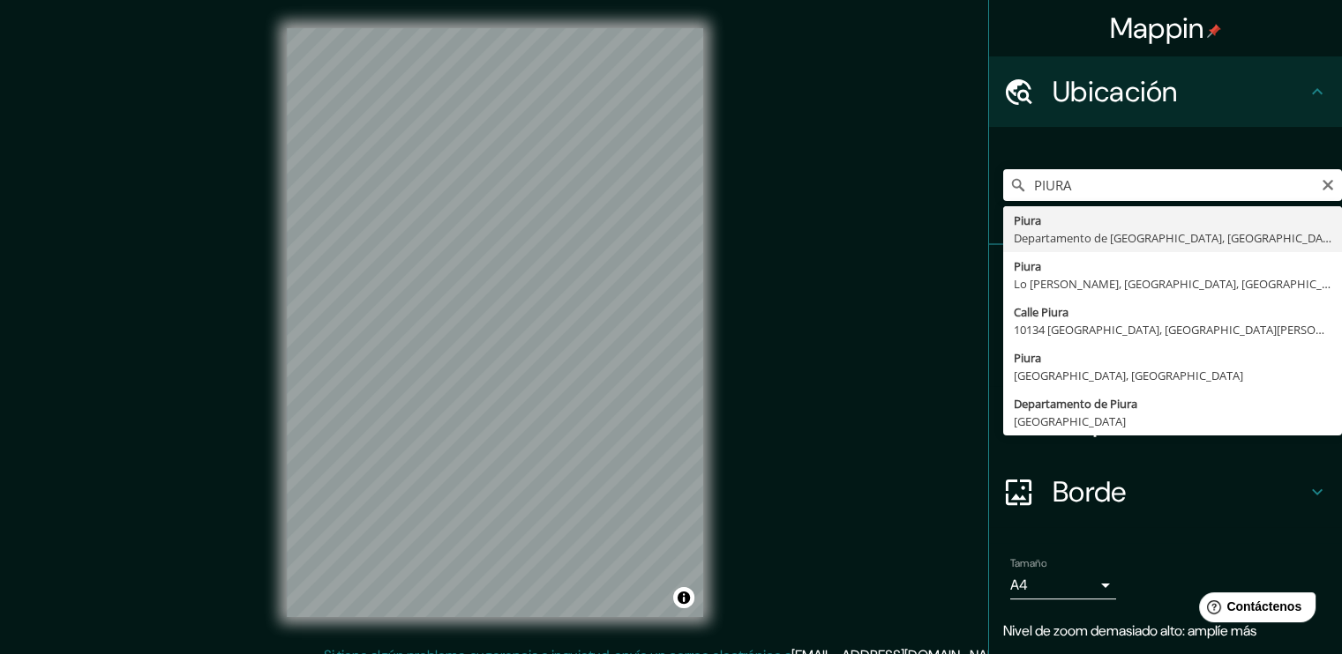
type input "Piura, [GEOGRAPHIC_DATA], [GEOGRAPHIC_DATA]"
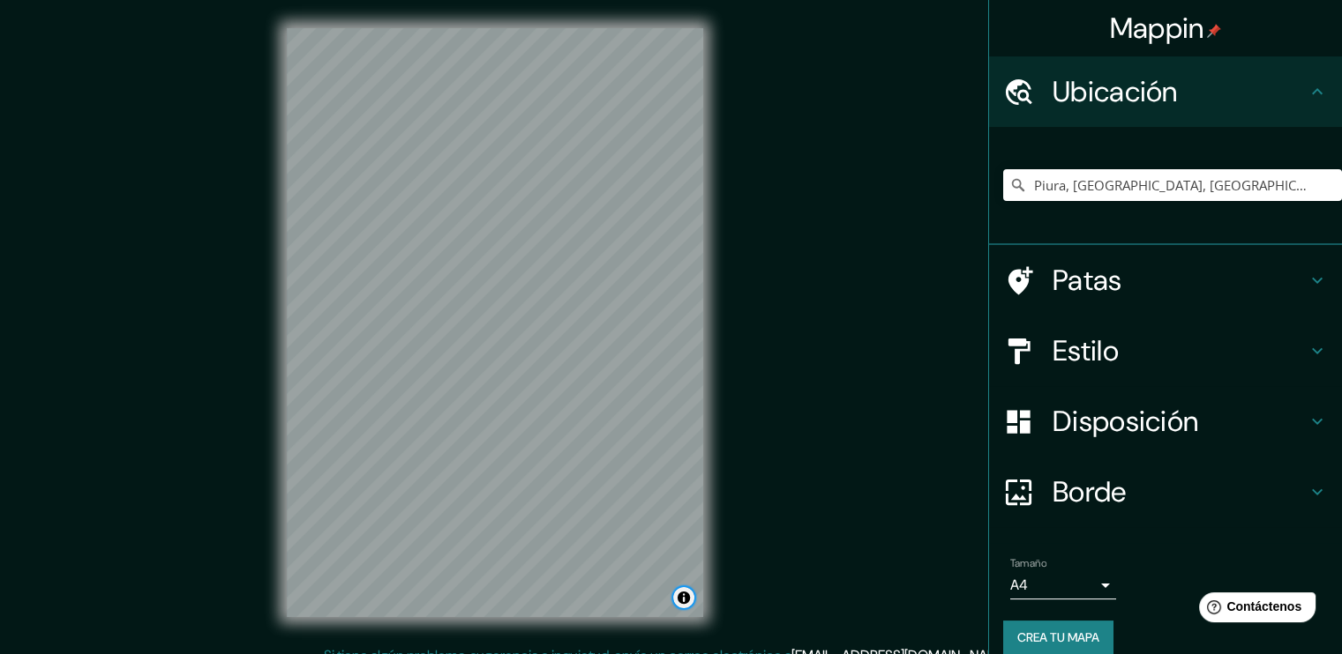
click at [690, 597] on button "Activar o desactivar atribución" at bounding box center [683, 597] width 21 height 21
click at [733, 168] on div "Mappin Ubicación Piura, [GEOGRAPHIC_DATA], [GEOGRAPHIC_DATA] Patas Estilo Dispo…" at bounding box center [671, 337] width 1342 height 674
click at [807, 272] on div "Mappin Ubicación Piura, [GEOGRAPHIC_DATA], [GEOGRAPHIC_DATA] Patas Estilo Dispo…" at bounding box center [671, 337] width 1342 height 674
click at [1117, 324] on div "Estilo" at bounding box center [1165, 351] width 353 height 71
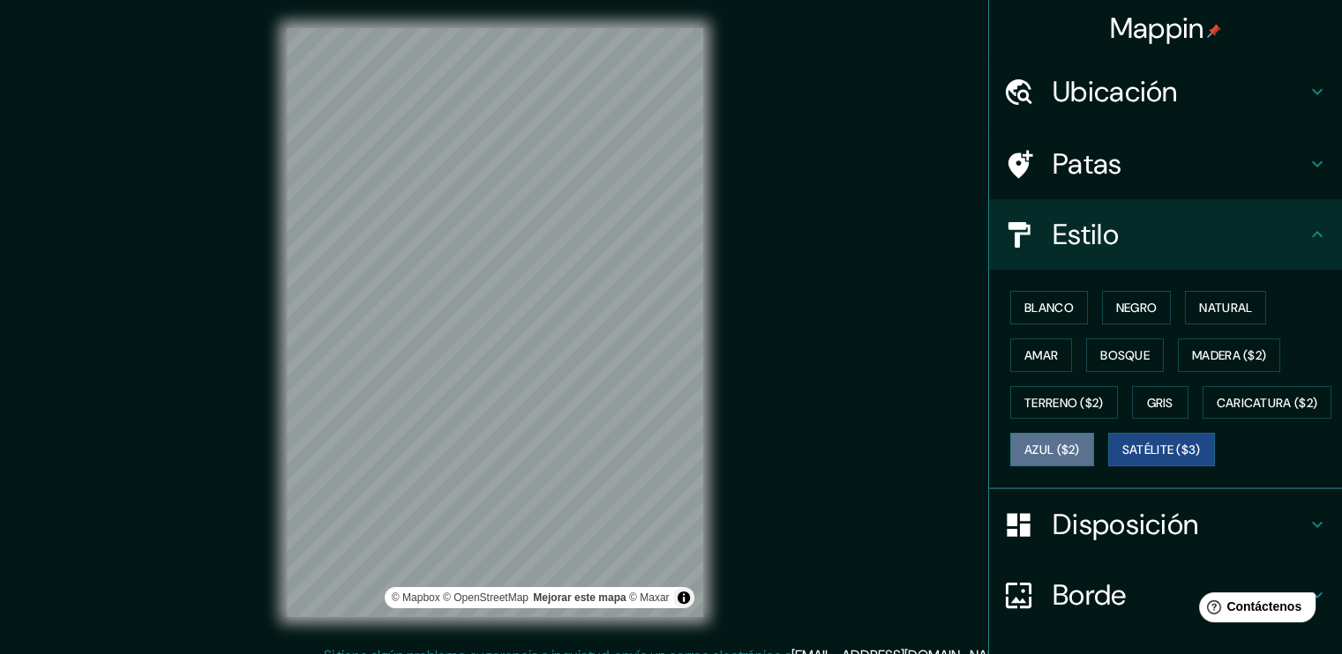
click at [1080, 443] on font "Azul ($2)" at bounding box center [1052, 451] width 56 height 16
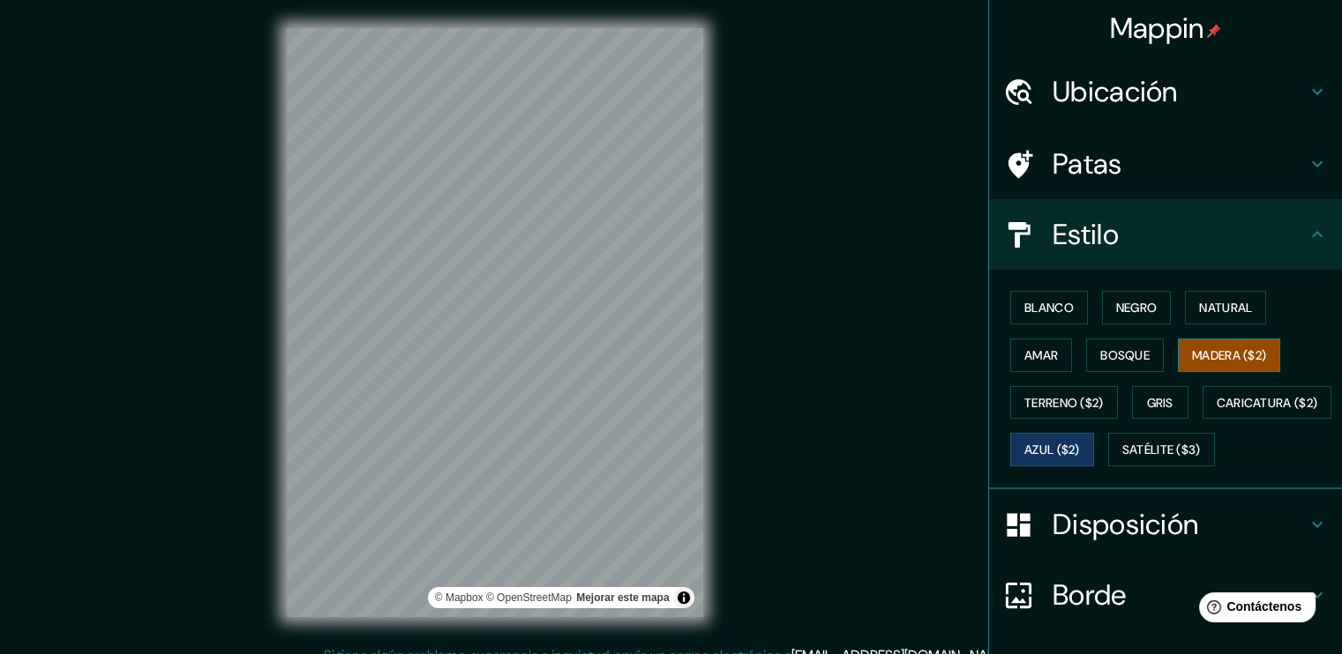
click at [1217, 348] on font "Madera ($2)" at bounding box center [1229, 356] width 74 height 16
click at [1185, 398] on div "Blanco Negro Natural Amar Bosque Madera ($2) Terreno ($2) Gris Caricatura ($2) …" at bounding box center [1172, 379] width 339 height 190
click at [1147, 398] on font "Gris" at bounding box center [1160, 403] width 26 height 16
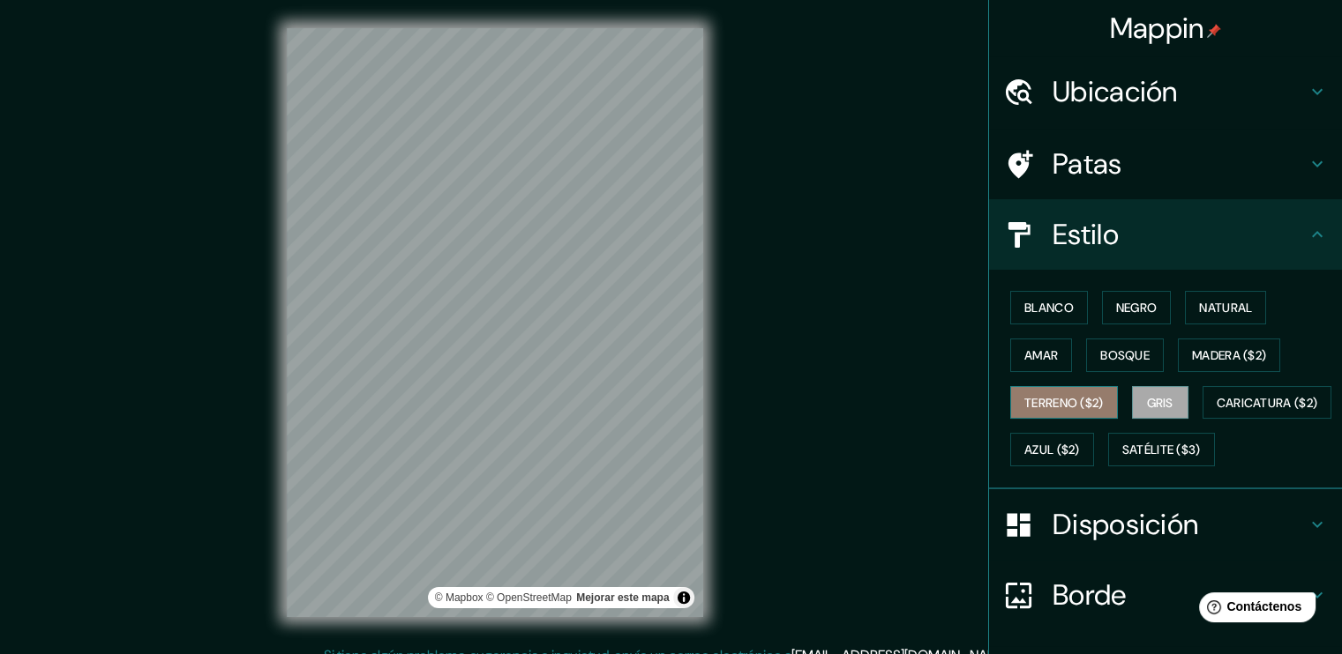
click at [1076, 404] on font "Terreno ($2)" at bounding box center [1063, 403] width 79 height 16
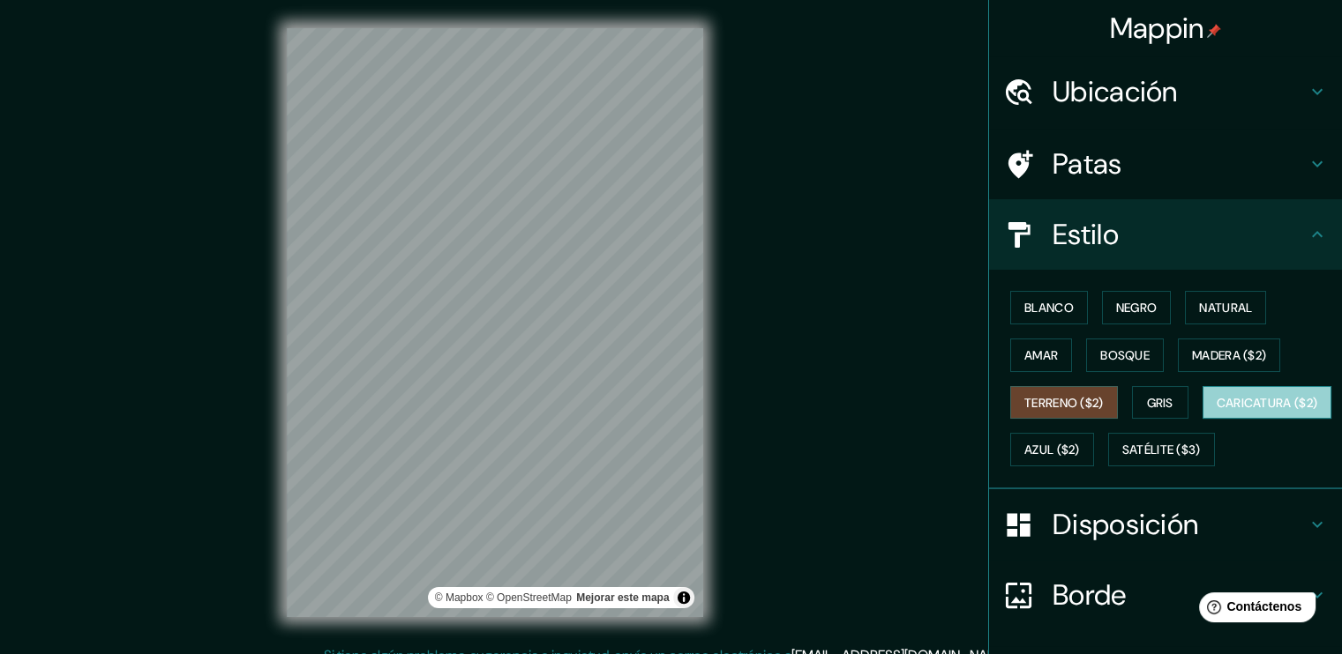
click at [1216, 411] on font "Caricatura ($2)" at bounding box center [1266, 403] width 101 height 16
click at [1188, 288] on div "Blanco Negro Natural Amar Bosque Madera ($2) Terreno ($2) Gris Caricatura ($2) …" at bounding box center [1172, 379] width 339 height 190
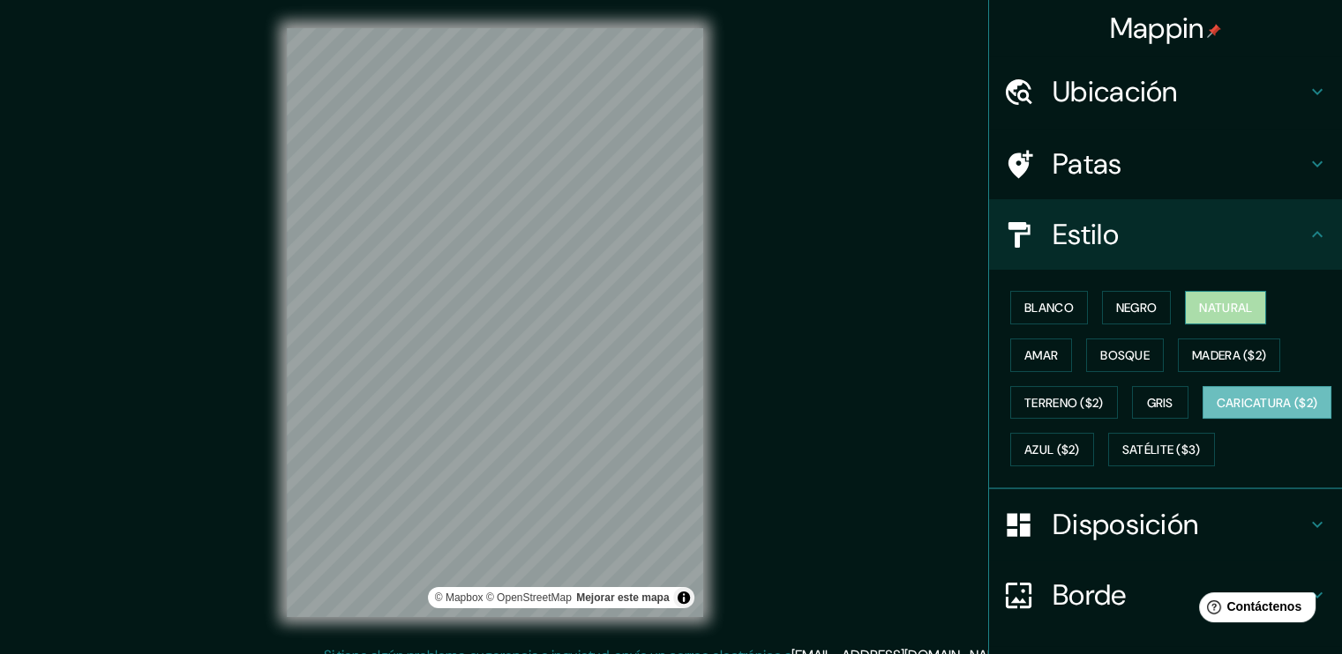
click at [1188, 312] on button "Natural" at bounding box center [1225, 308] width 81 height 34
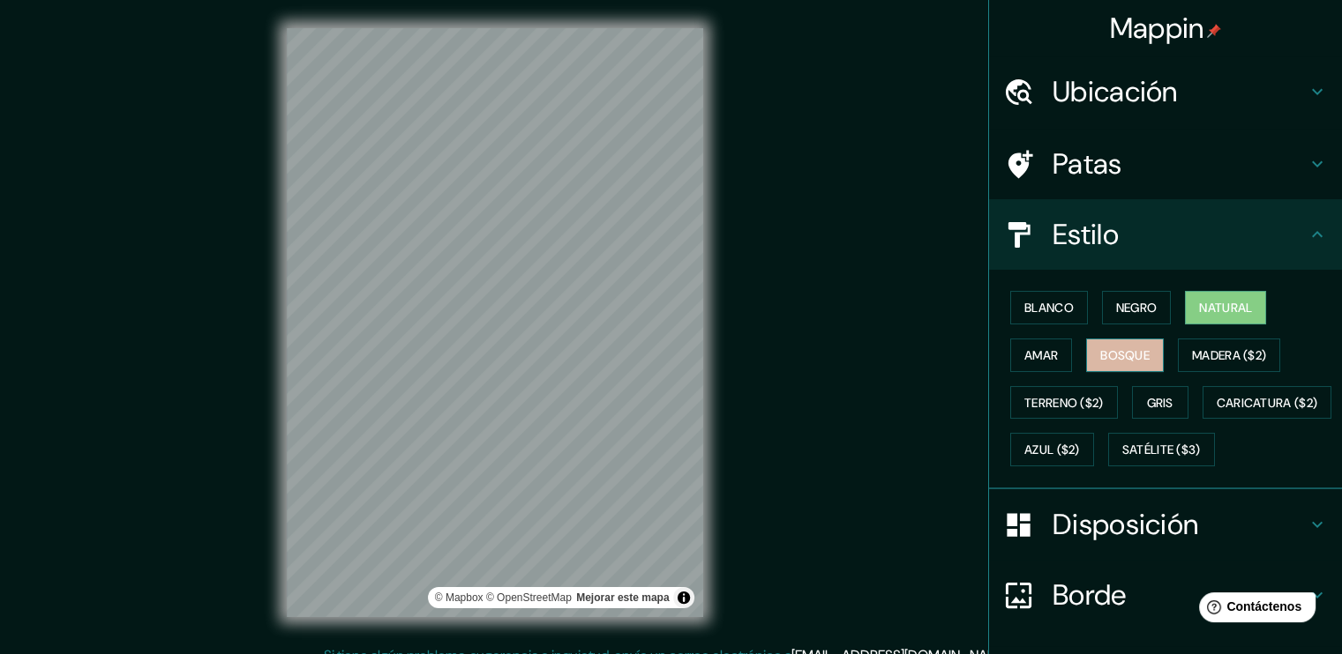
click at [1086, 363] on button "Bosque" at bounding box center [1125, 356] width 78 height 34
click at [1039, 357] on font "Amar" at bounding box center [1041, 356] width 34 height 16
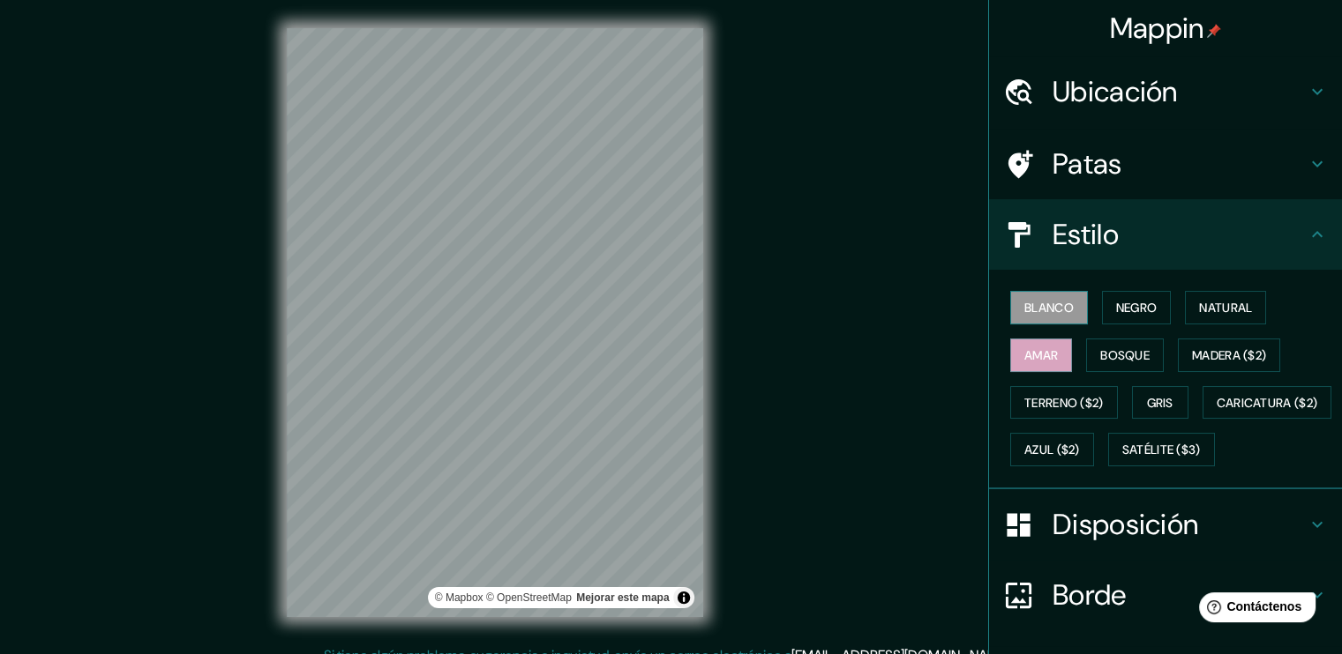
click at [1058, 308] on font "Blanco" at bounding box center [1048, 308] width 49 height 16
click at [1129, 297] on font "Negro" at bounding box center [1136, 307] width 41 height 23
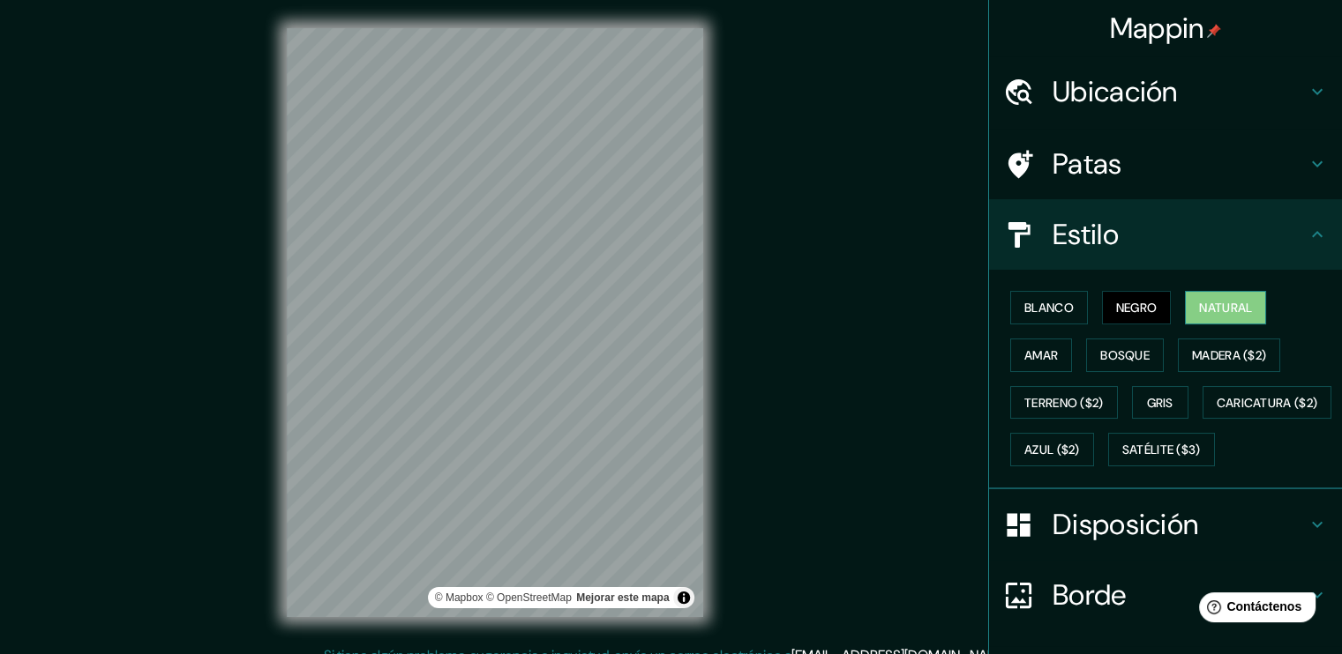
click at [1235, 320] on button "Natural" at bounding box center [1225, 308] width 81 height 34
click at [1122, 461] on font "Satélite ($3)" at bounding box center [1161, 449] width 78 height 23
